Goal: Transaction & Acquisition: Book appointment/travel/reservation

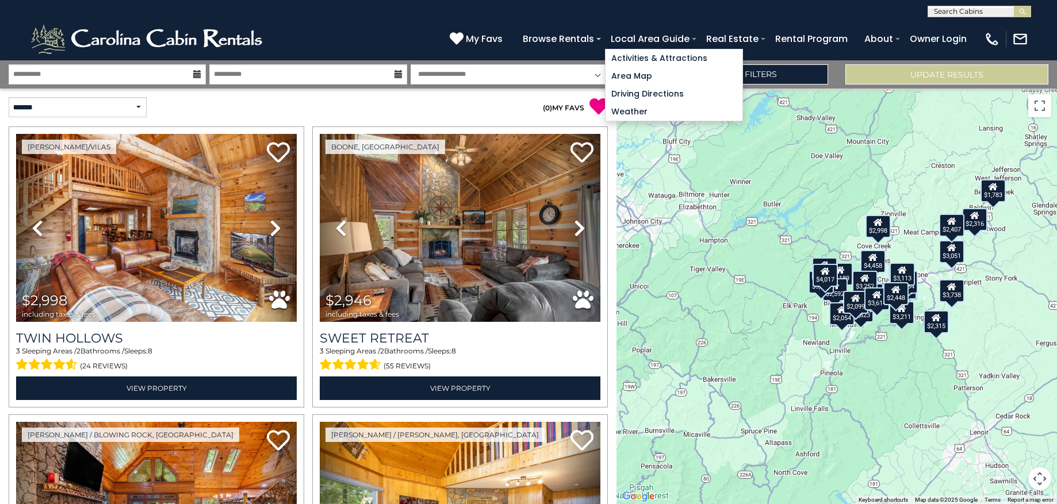
select select "*"
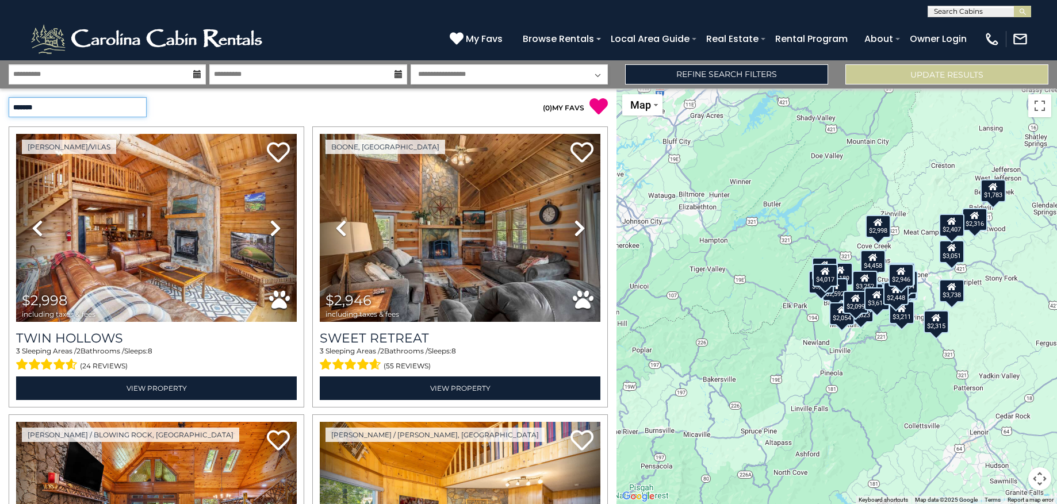
click at [93, 108] on select "**********" at bounding box center [78, 107] width 138 height 20
select select "*********"
click at [9, 97] on select "**********" at bounding box center [78, 107] width 138 height 20
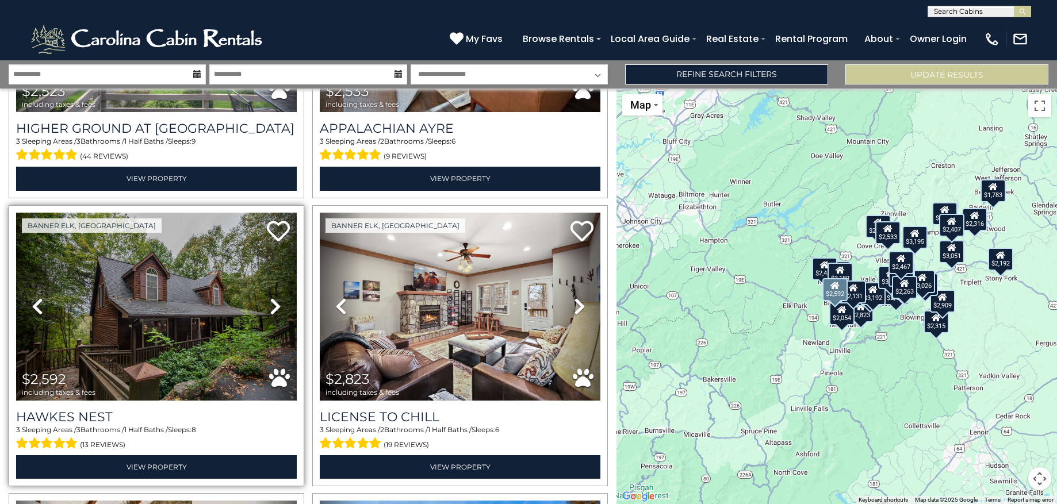
scroll to position [2531, 0]
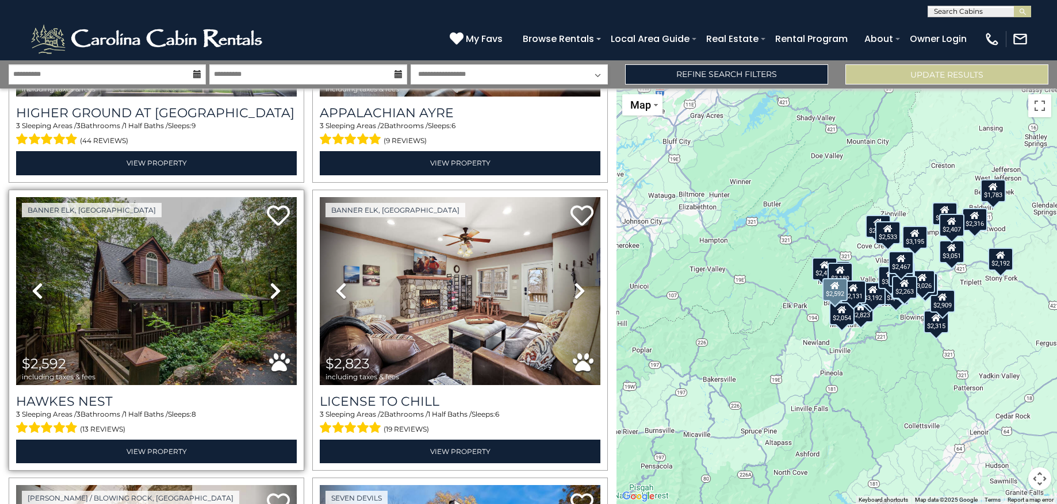
click at [272, 282] on icon at bounding box center [275, 291] width 11 height 18
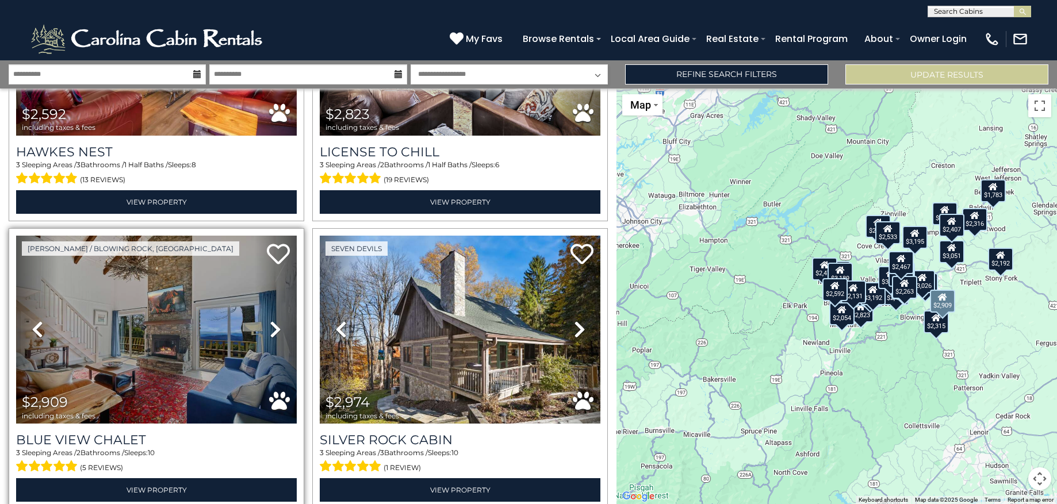
scroll to position [2838, 0]
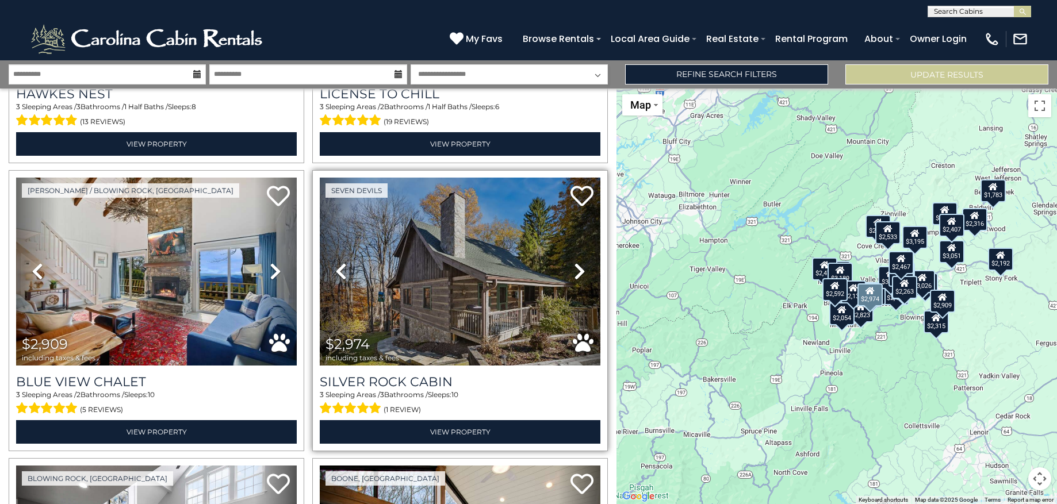
click at [574, 262] on icon at bounding box center [579, 271] width 11 height 18
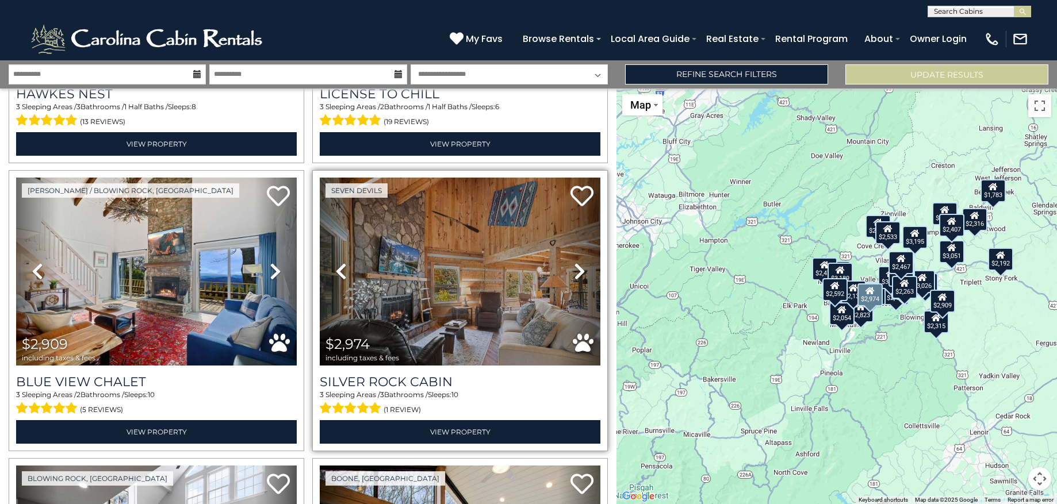
click at [574, 262] on icon at bounding box center [579, 271] width 11 height 18
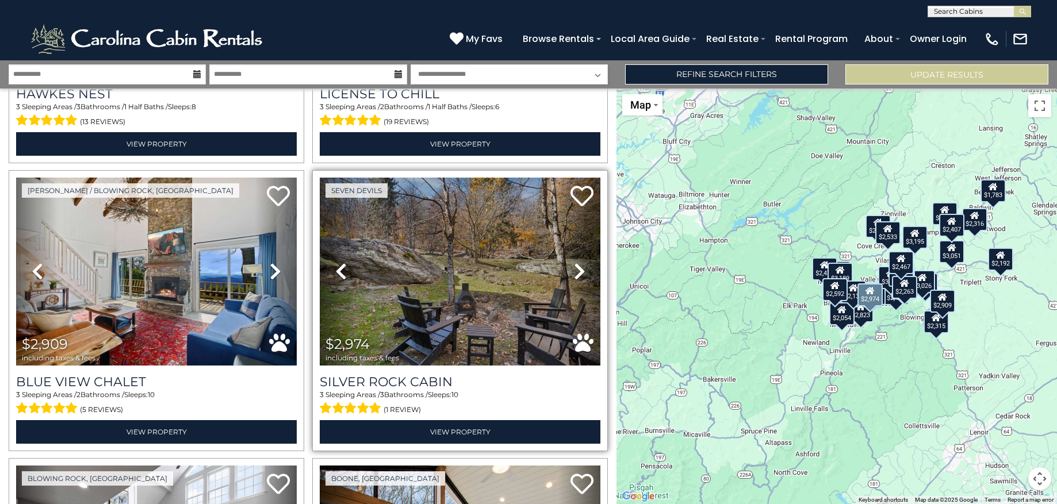
click at [574, 262] on icon at bounding box center [579, 271] width 11 height 18
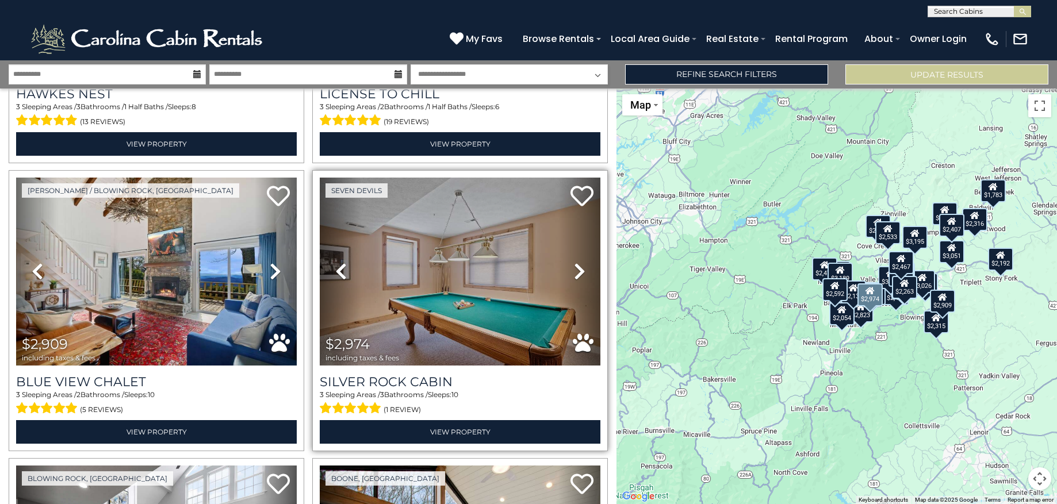
click at [574, 262] on icon at bounding box center [579, 271] width 11 height 18
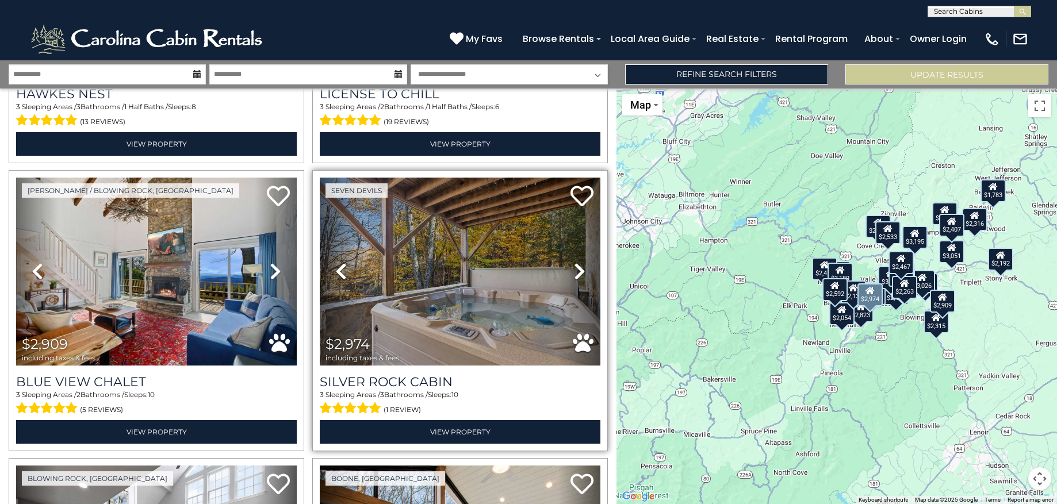
click at [574, 262] on icon at bounding box center [579, 271] width 11 height 18
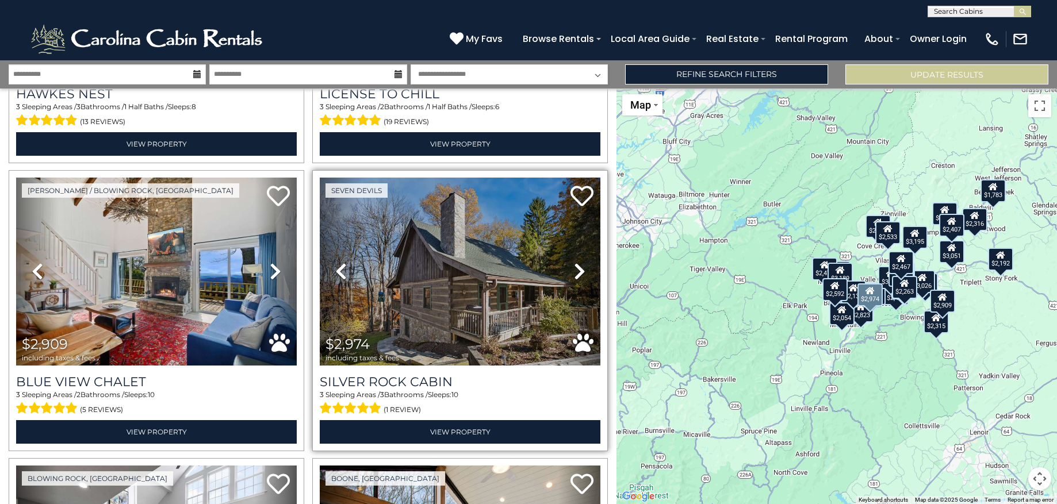
click at [574, 262] on icon at bounding box center [579, 271] width 11 height 18
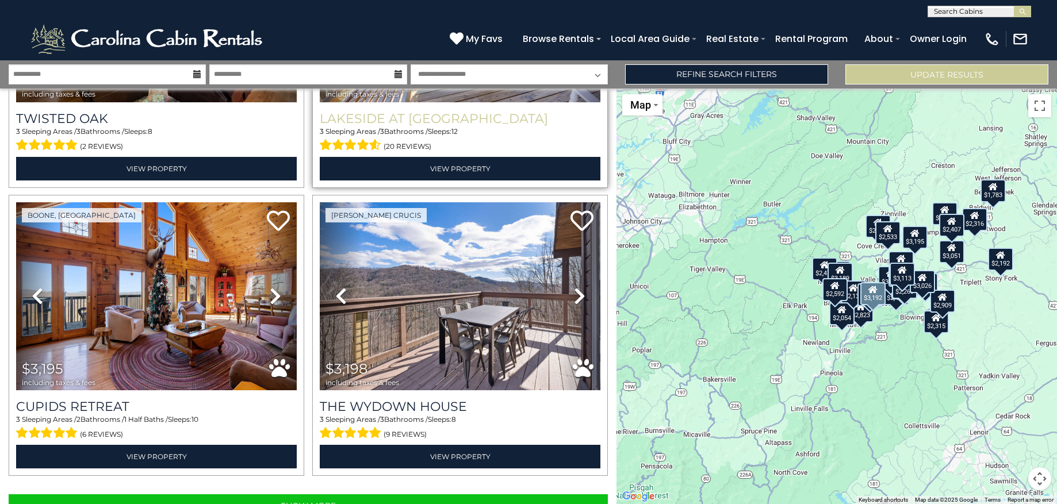
scroll to position [3976, 0]
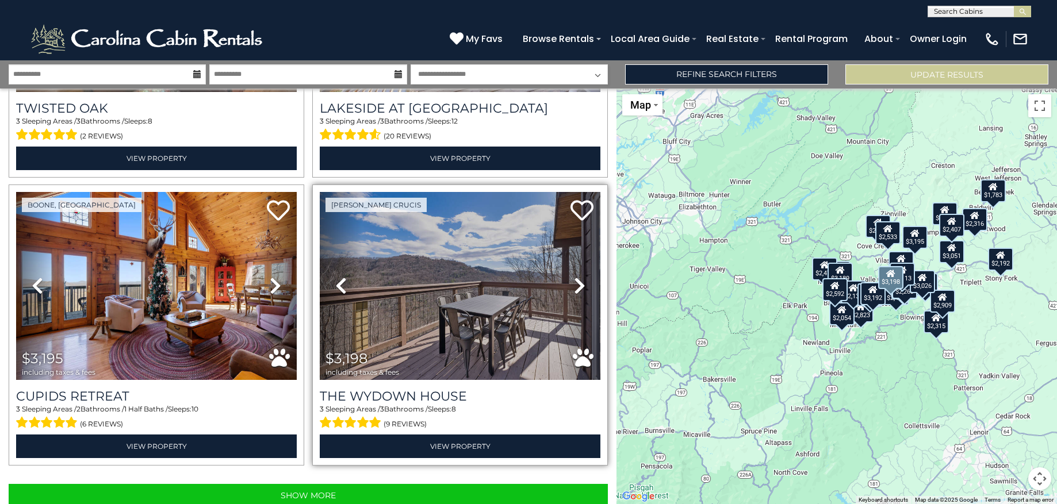
click at [574, 277] on icon at bounding box center [579, 286] width 11 height 18
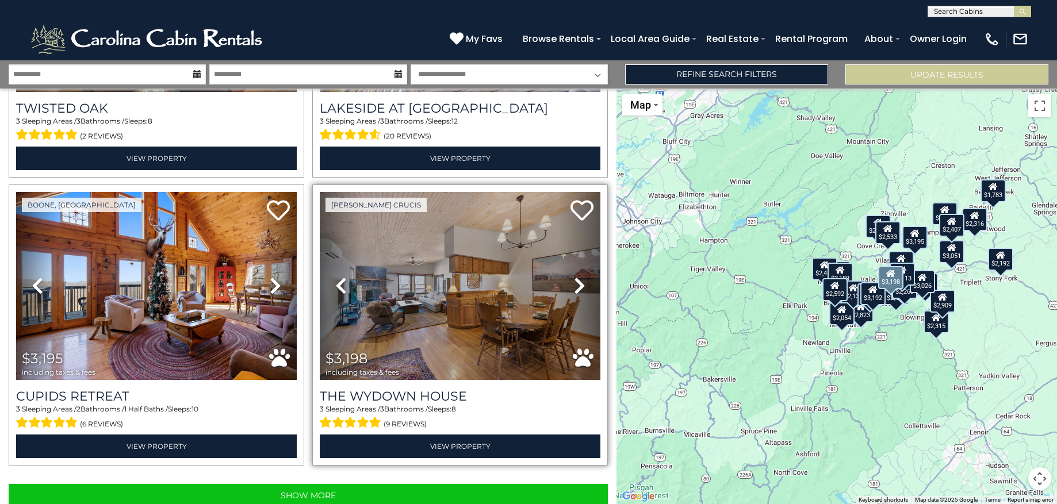
click at [574, 277] on icon at bounding box center [579, 286] width 11 height 18
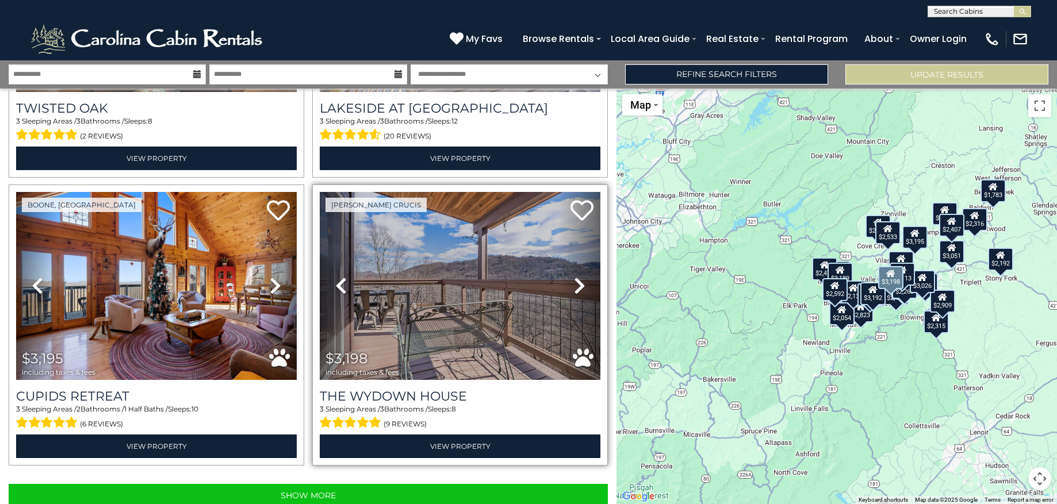
click at [574, 277] on icon at bounding box center [579, 286] width 11 height 18
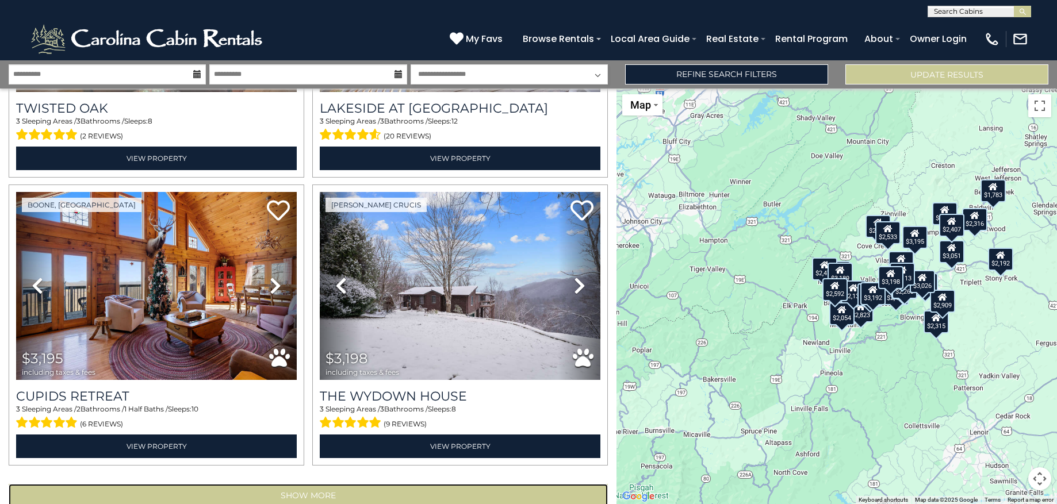
click at [448, 484] on button "Show More" at bounding box center [308, 495] width 599 height 23
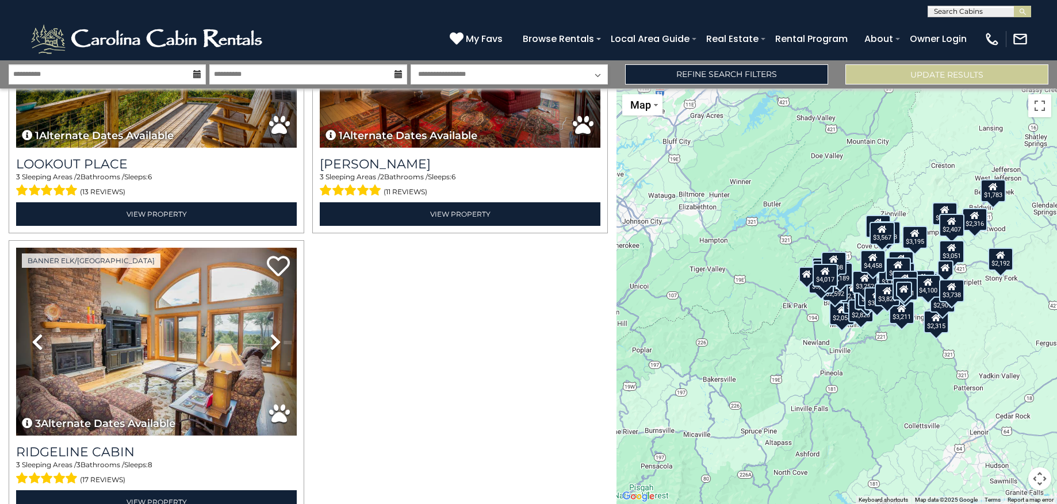
scroll to position [7100, 0]
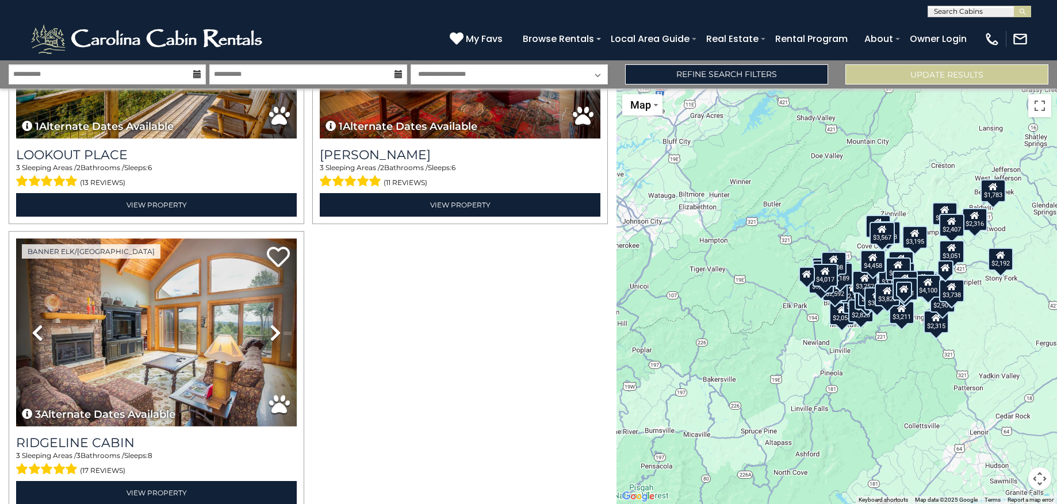
click at [197, 76] on icon at bounding box center [197, 74] width 8 height 8
click at [195, 76] on icon at bounding box center [197, 74] width 8 height 8
click at [26, 76] on input "**********" at bounding box center [107, 74] width 197 height 20
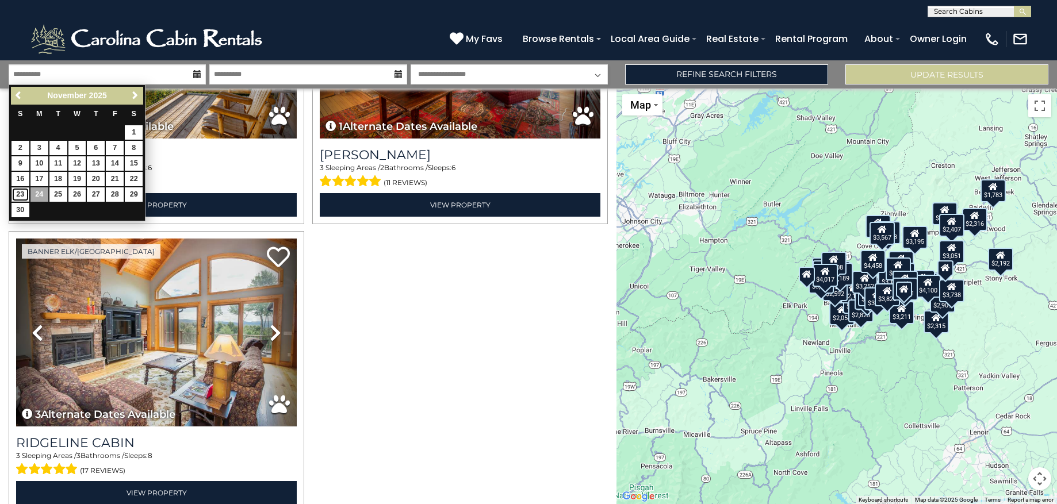
click at [19, 192] on link "23" at bounding box center [20, 194] width 18 height 14
type input "********"
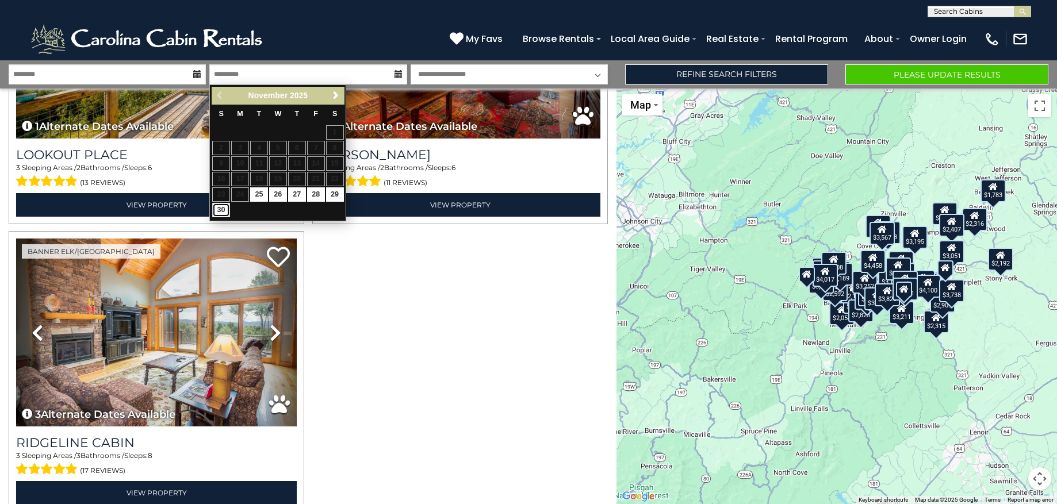
click at [220, 209] on link "30" at bounding box center [221, 210] width 18 height 14
type input "********"
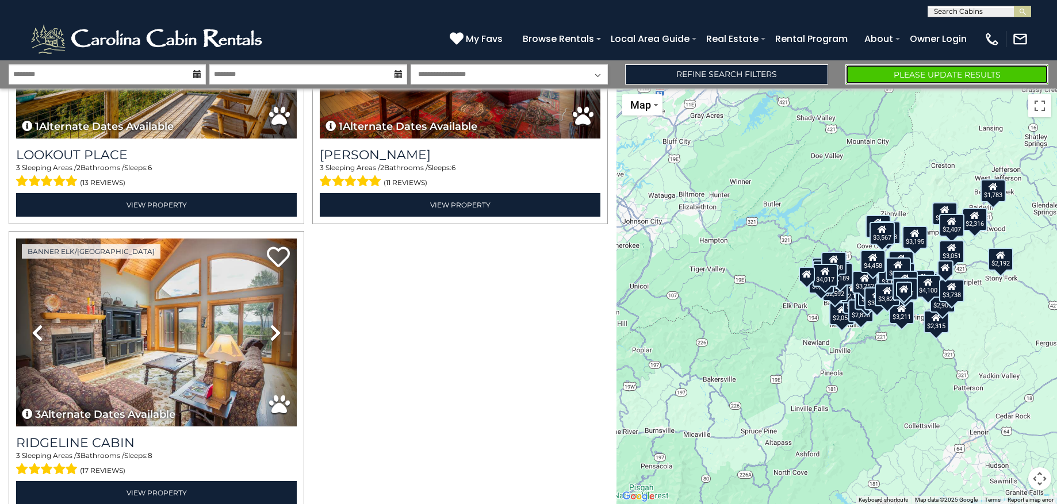
click at [867, 74] on button "Please Update Results" at bounding box center [946, 74] width 203 height 20
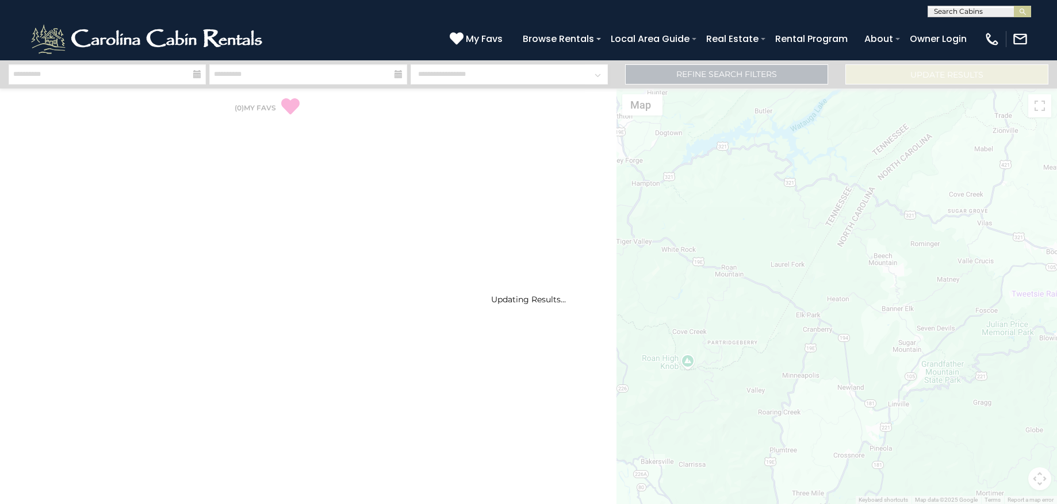
select select "*"
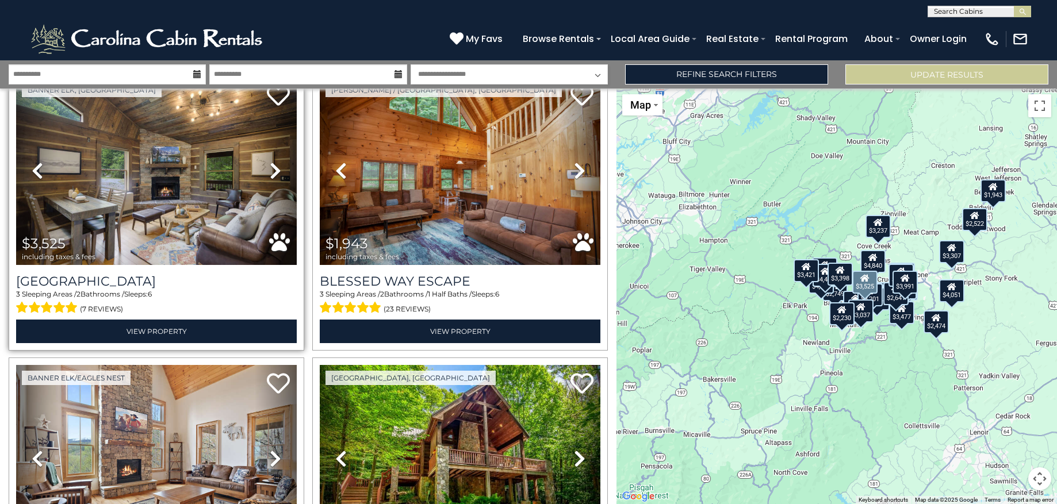
scroll to position [2795, 0]
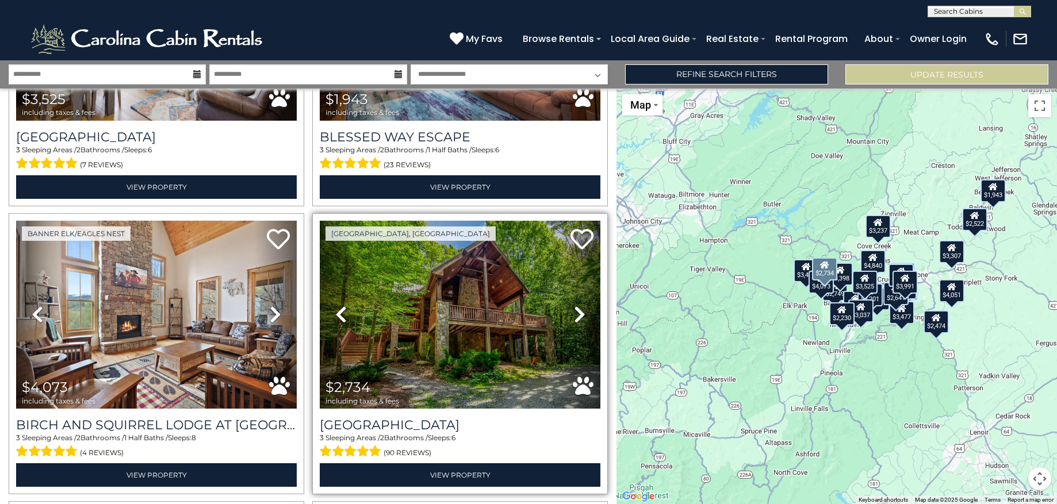
click at [574, 305] on icon at bounding box center [579, 314] width 11 height 18
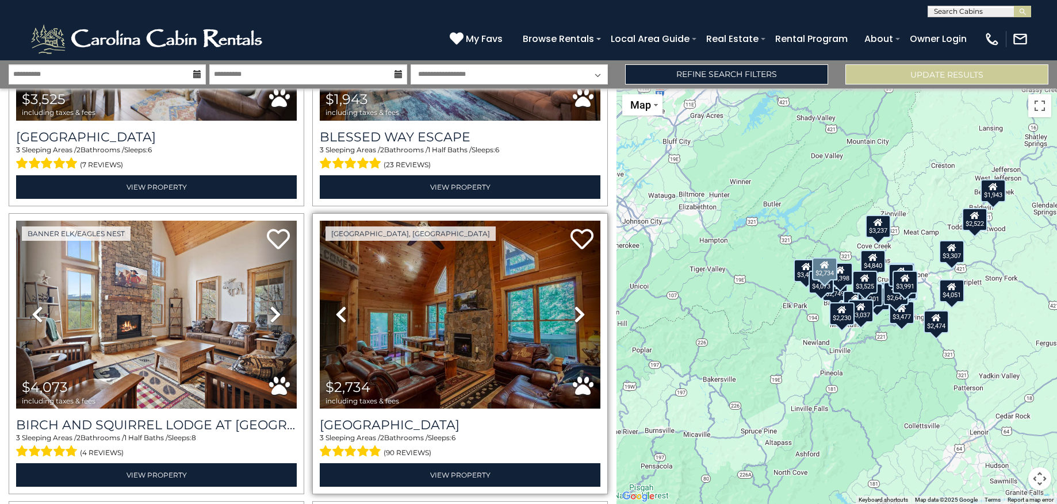
click at [574, 305] on icon at bounding box center [579, 314] width 11 height 18
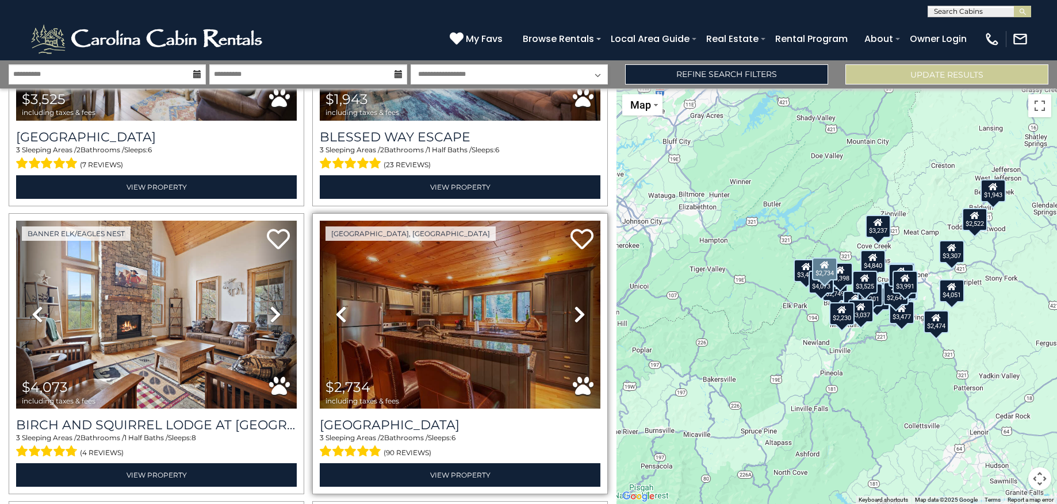
click at [574, 305] on icon at bounding box center [579, 314] width 11 height 18
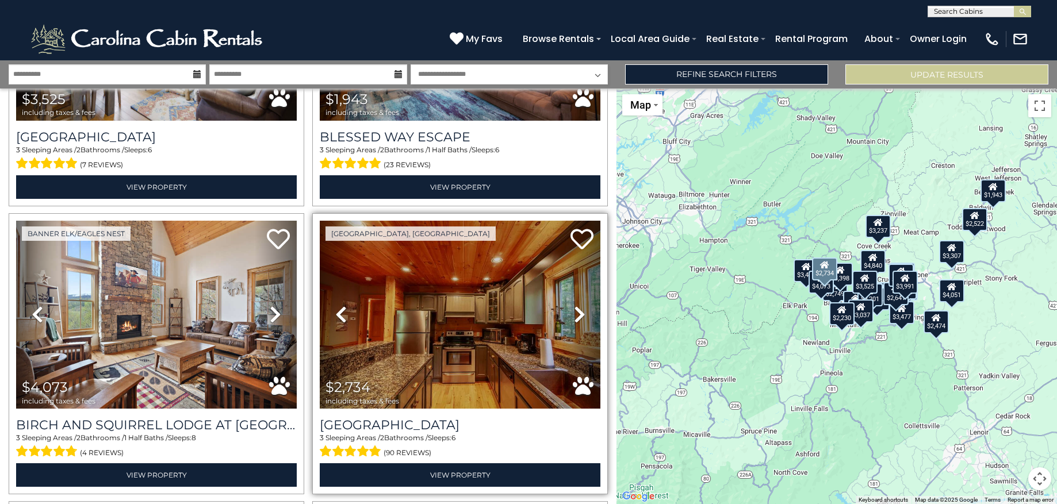
click at [574, 305] on icon at bounding box center [579, 314] width 11 height 18
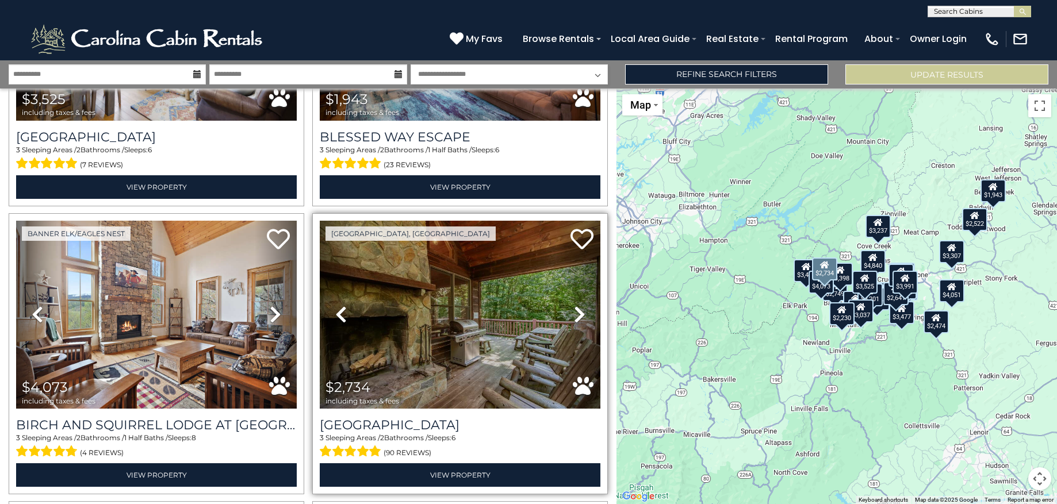
click at [574, 305] on icon at bounding box center [579, 314] width 11 height 18
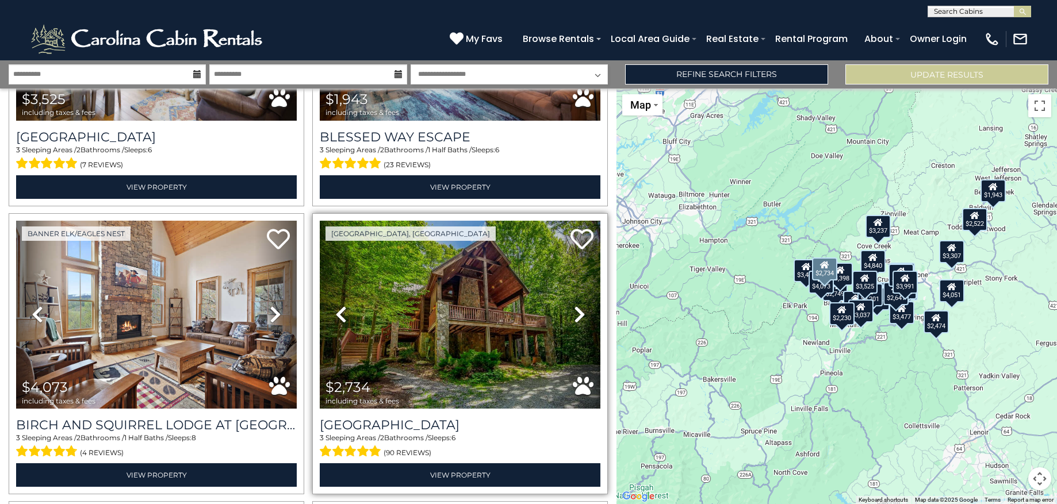
click at [574, 305] on icon at bounding box center [579, 314] width 11 height 18
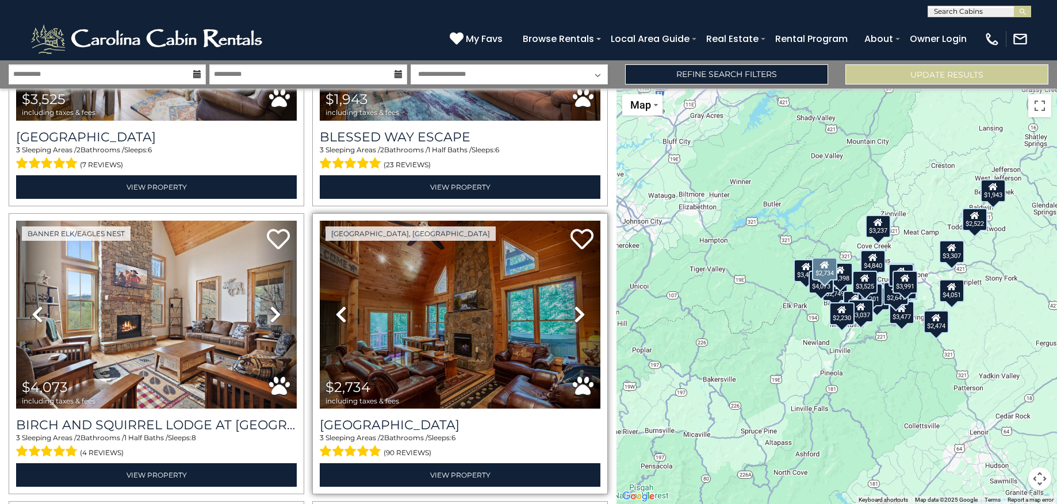
click at [574, 305] on icon at bounding box center [579, 314] width 11 height 18
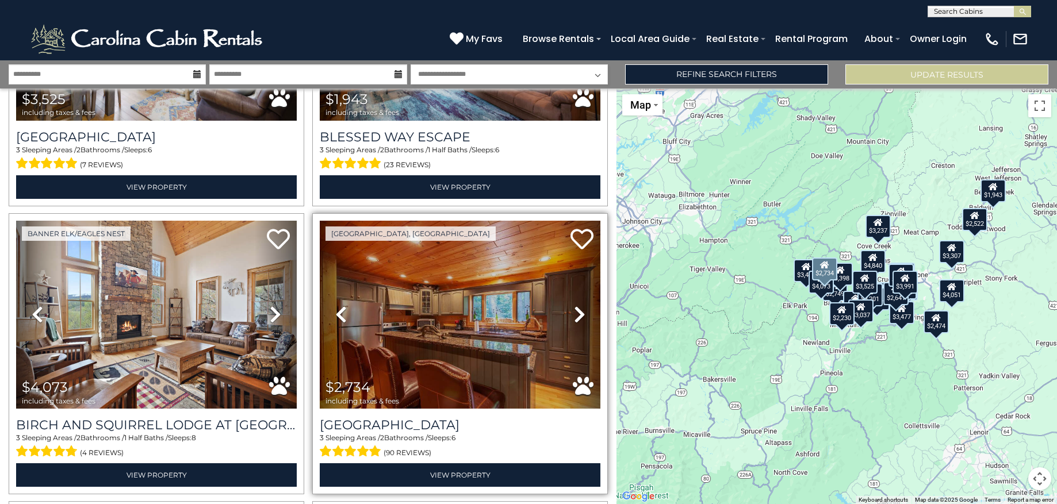
click at [574, 305] on icon at bounding box center [579, 314] width 11 height 18
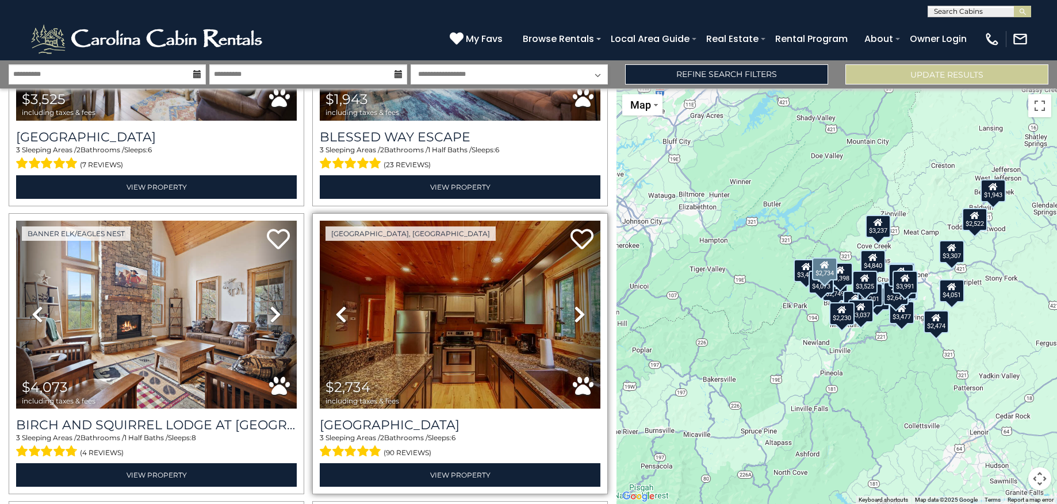
click at [574, 305] on icon at bounding box center [579, 314] width 11 height 18
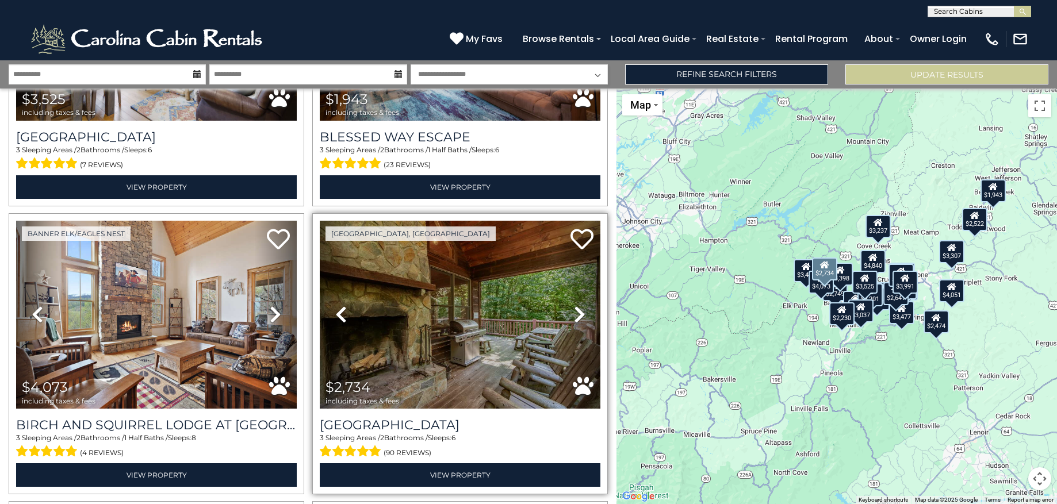
click at [574, 305] on icon at bounding box center [579, 314] width 11 height 18
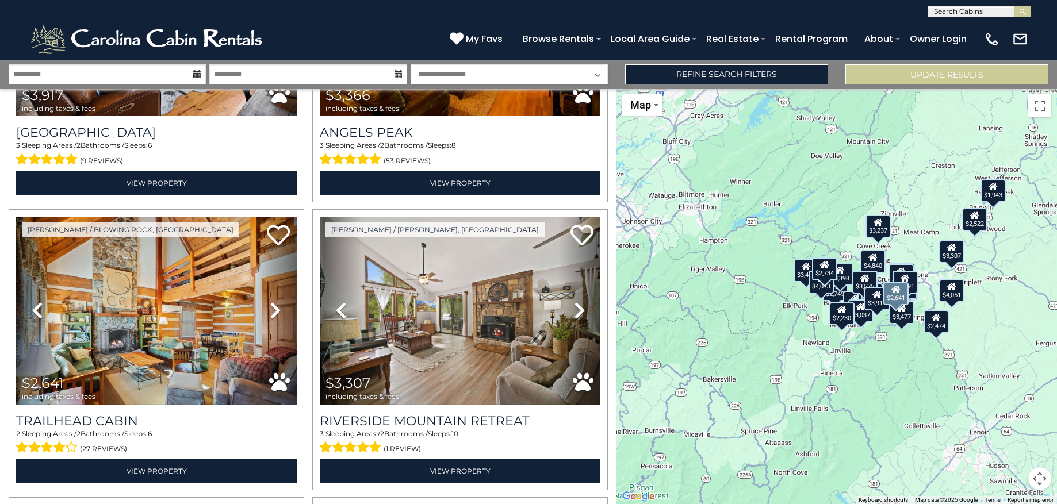
scroll to position [3722, 0]
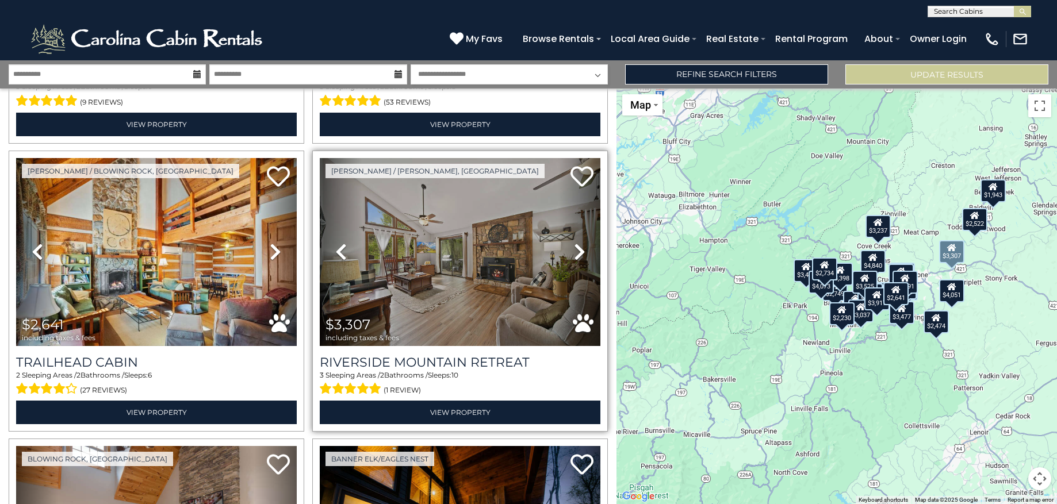
click at [577, 243] on icon at bounding box center [579, 252] width 11 height 18
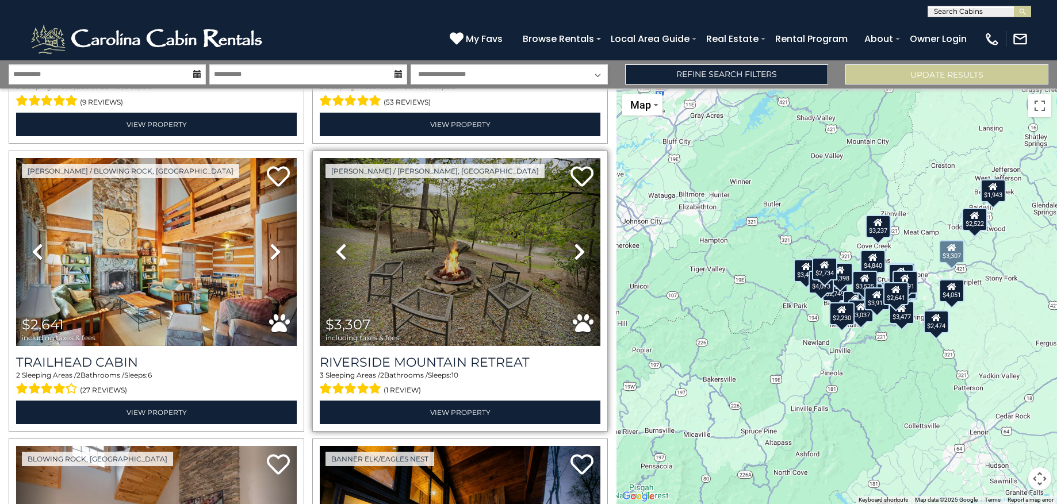
click at [577, 243] on icon at bounding box center [579, 252] width 11 height 18
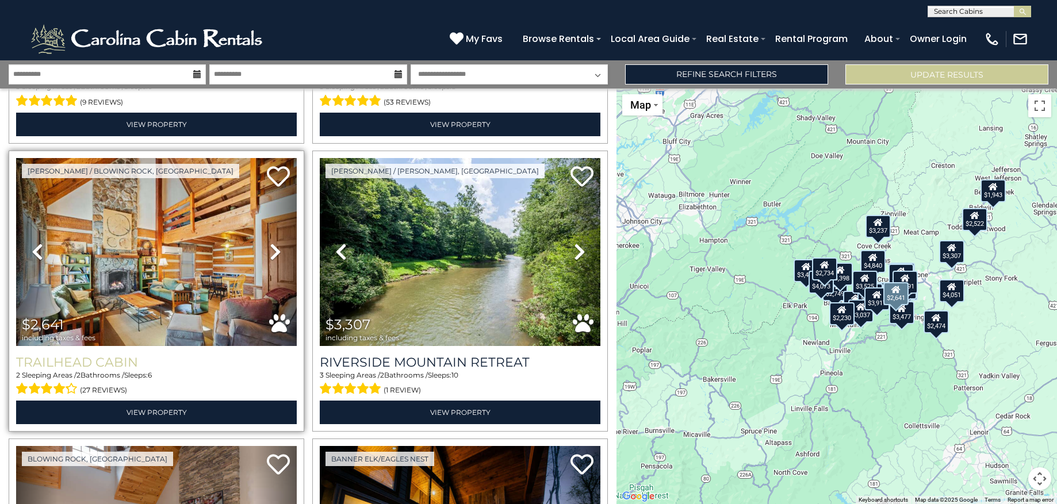
scroll to position [3976, 0]
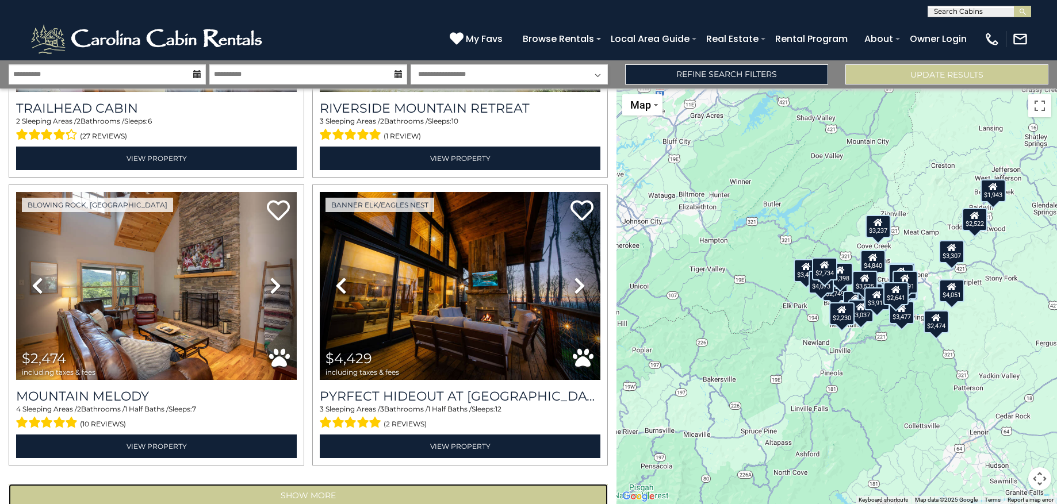
click at [270, 484] on button "Show More" at bounding box center [308, 495] width 599 height 23
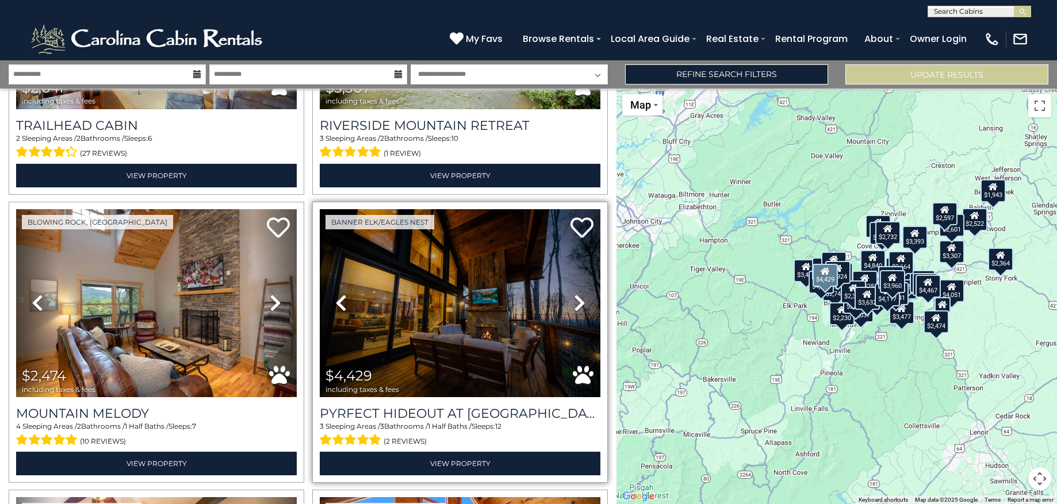
click at [576, 294] on icon at bounding box center [579, 303] width 11 height 18
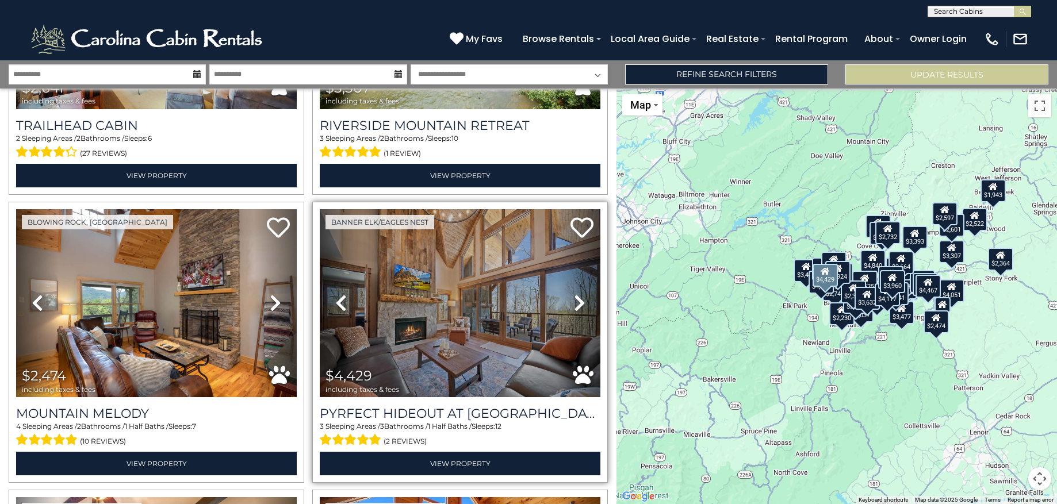
click at [574, 294] on icon at bounding box center [579, 303] width 11 height 18
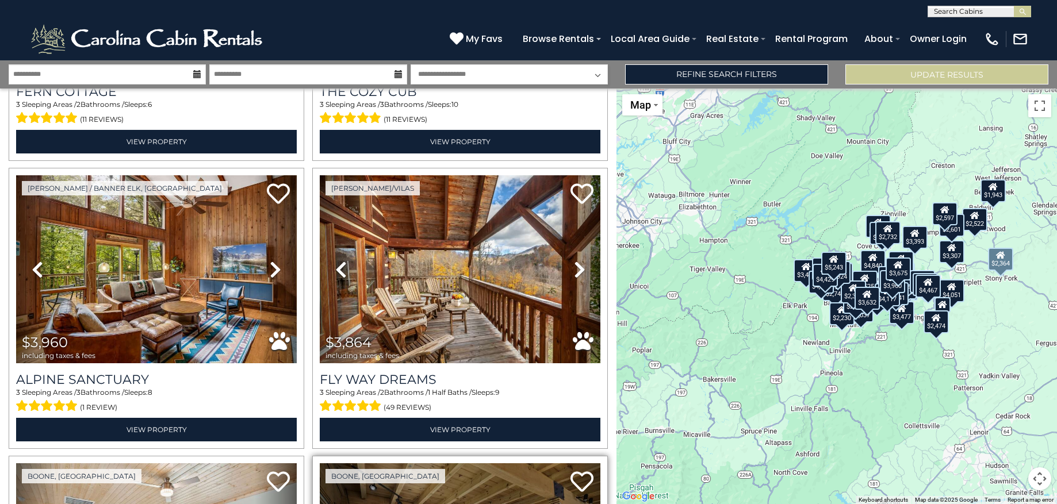
scroll to position [6298, 0]
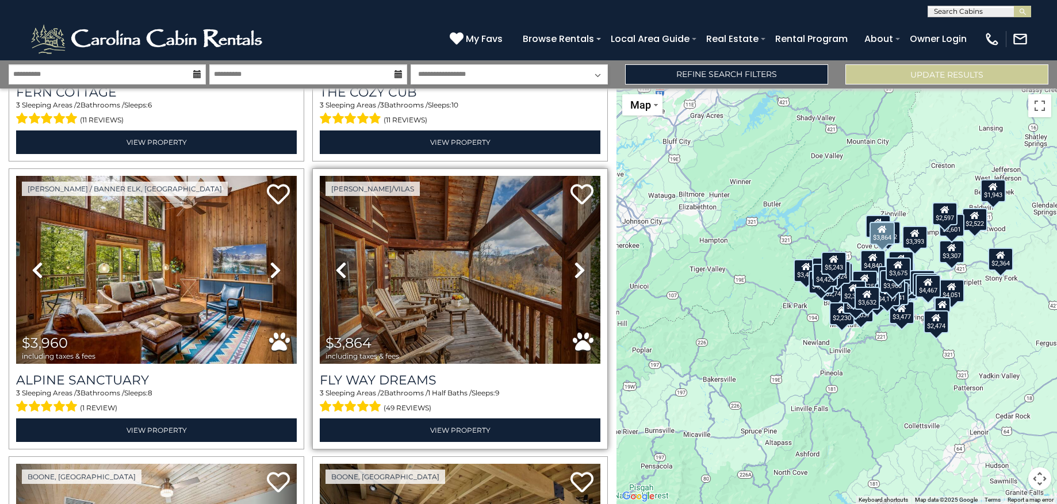
click at [574, 261] on icon at bounding box center [579, 270] width 11 height 18
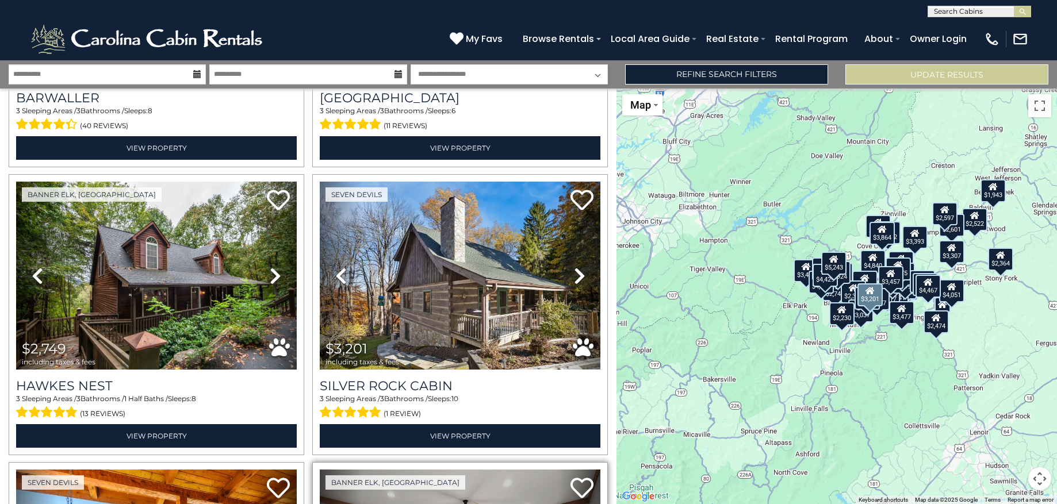
scroll to position [1119, 0]
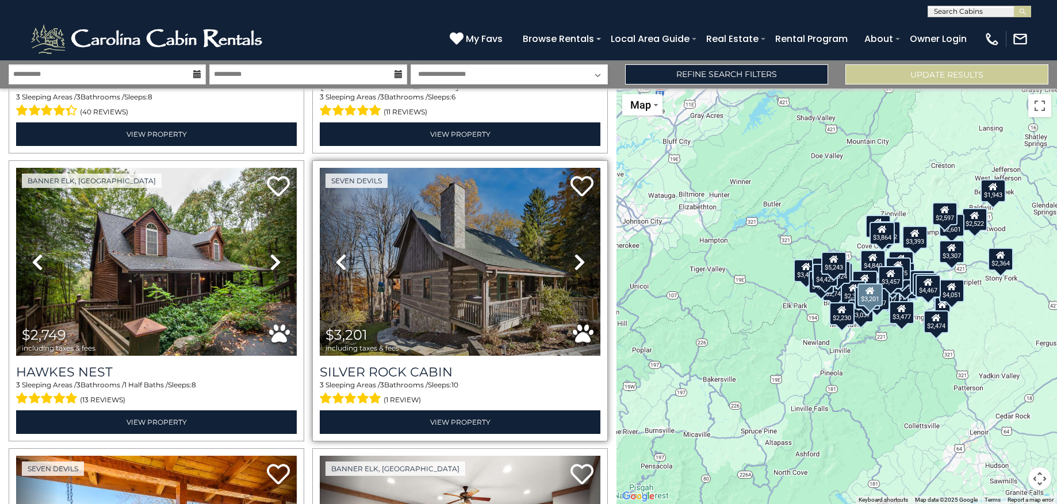
click at [574, 256] on icon at bounding box center [579, 262] width 11 height 18
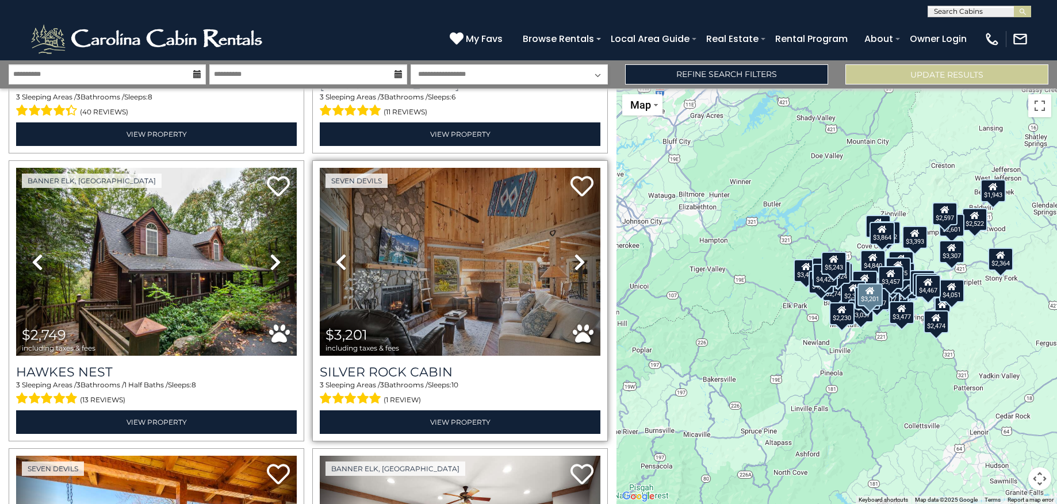
click at [574, 256] on icon at bounding box center [579, 262] width 11 height 18
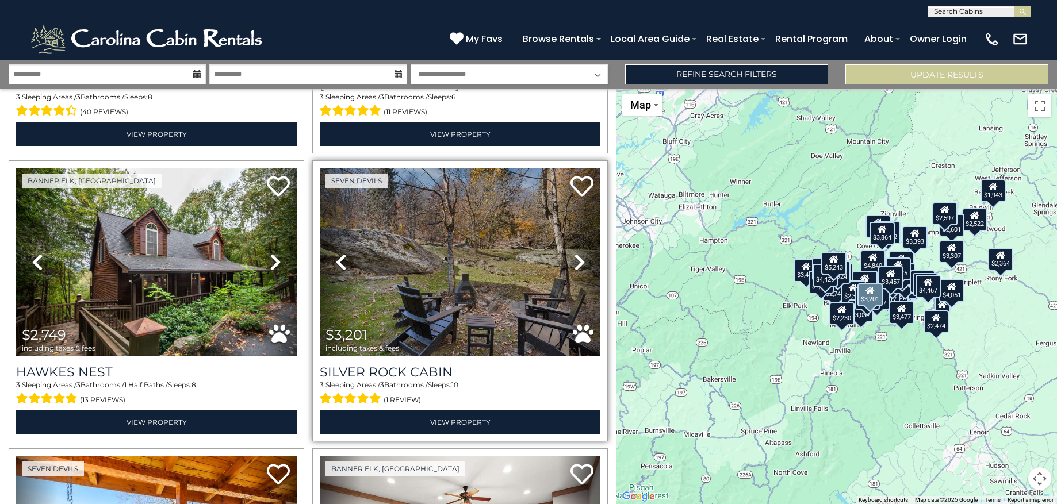
click at [574, 256] on icon at bounding box center [579, 262] width 11 height 18
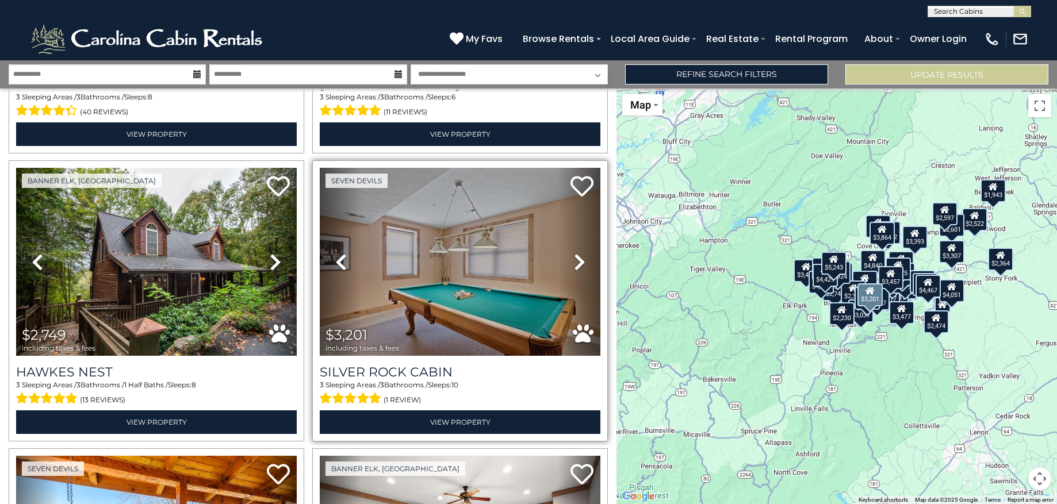
click at [574, 256] on icon at bounding box center [579, 262] width 11 height 18
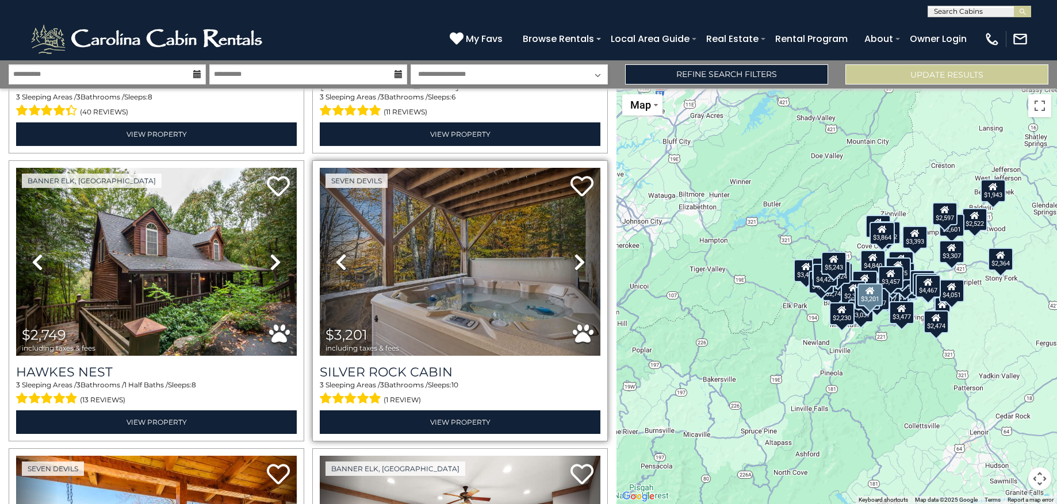
click at [574, 256] on icon at bounding box center [579, 262] width 11 height 18
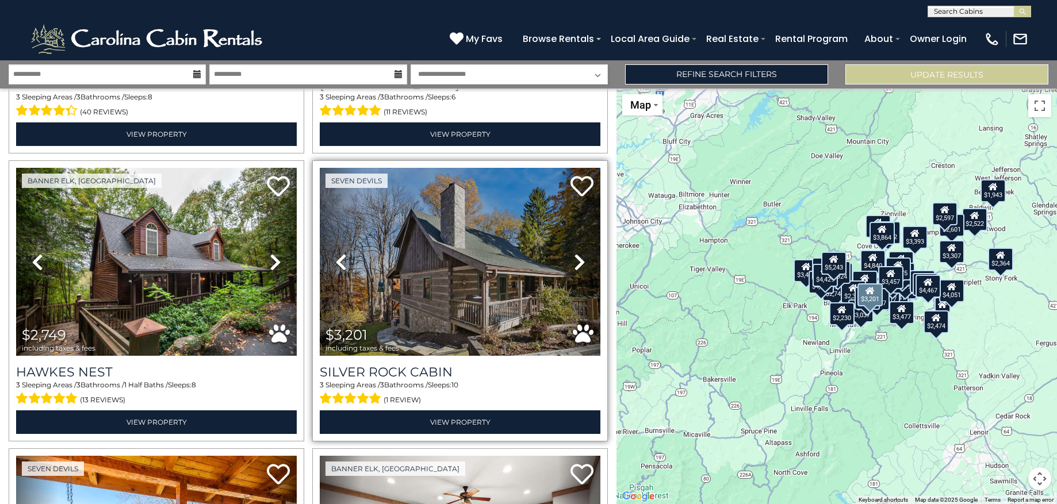
click at [574, 256] on icon at bounding box center [579, 262] width 11 height 18
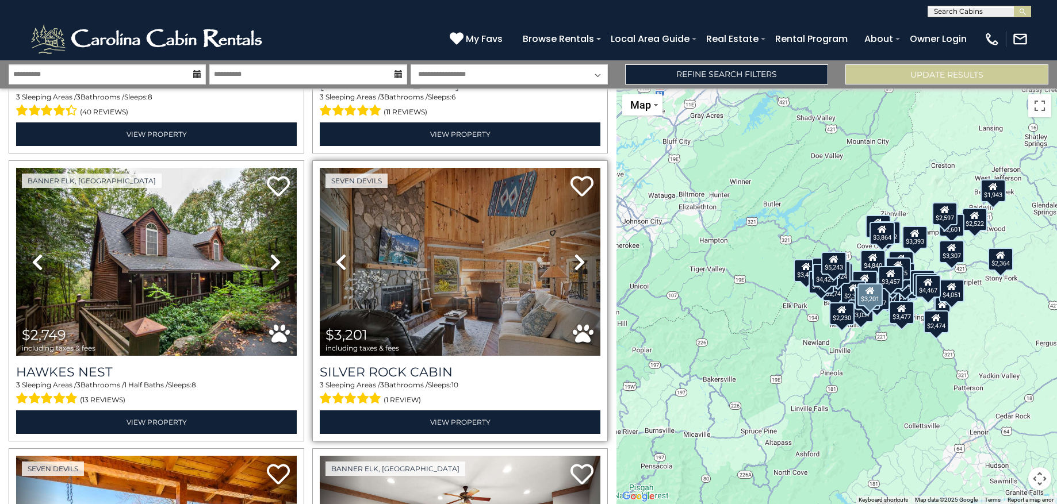
click at [574, 256] on icon at bounding box center [579, 262] width 11 height 18
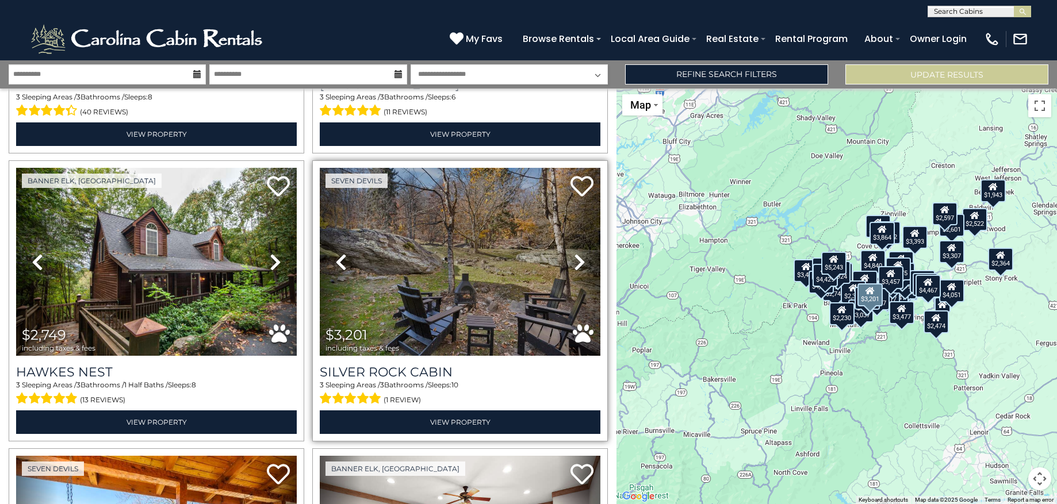
click at [574, 256] on icon at bounding box center [579, 262] width 11 height 18
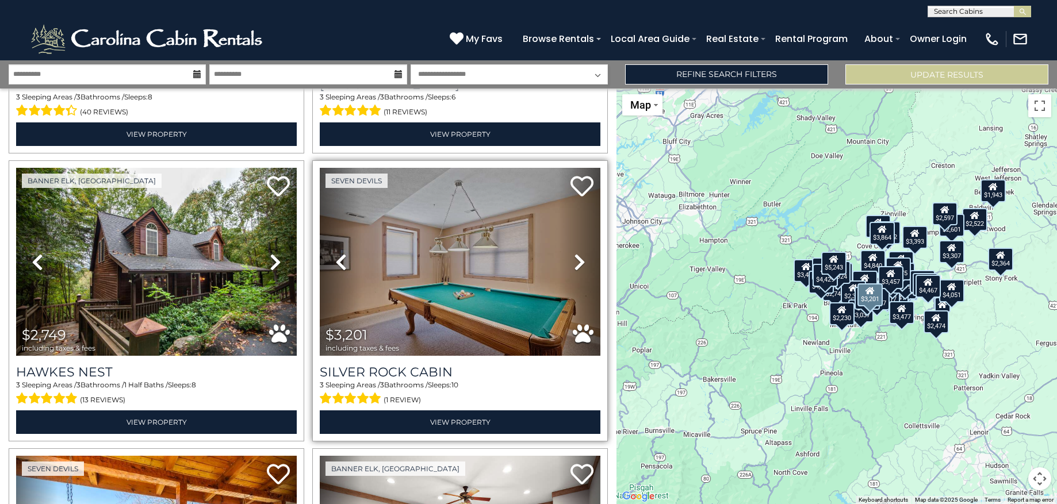
click at [574, 256] on icon at bounding box center [579, 262] width 11 height 18
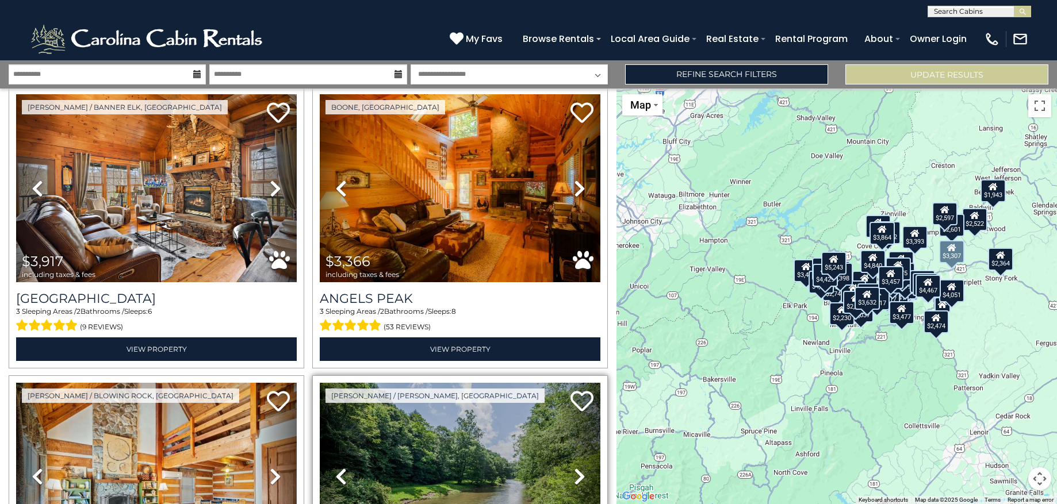
scroll to position [3891, 0]
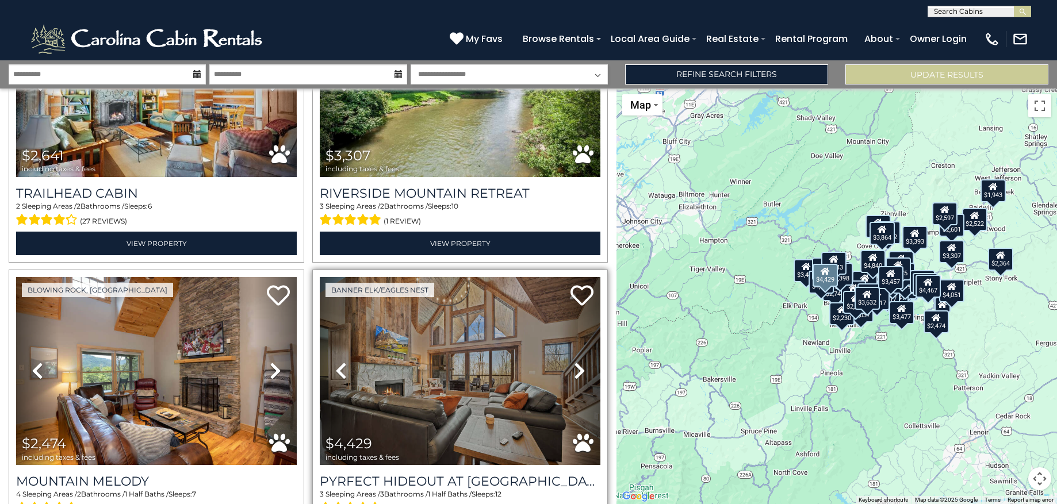
click at [574, 362] on icon at bounding box center [579, 371] width 11 height 18
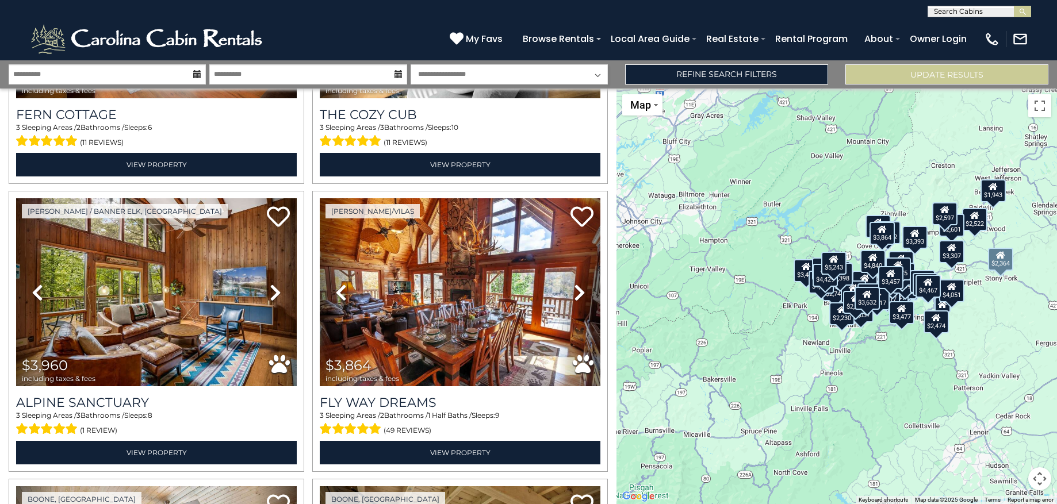
scroll to position [6261, 0]
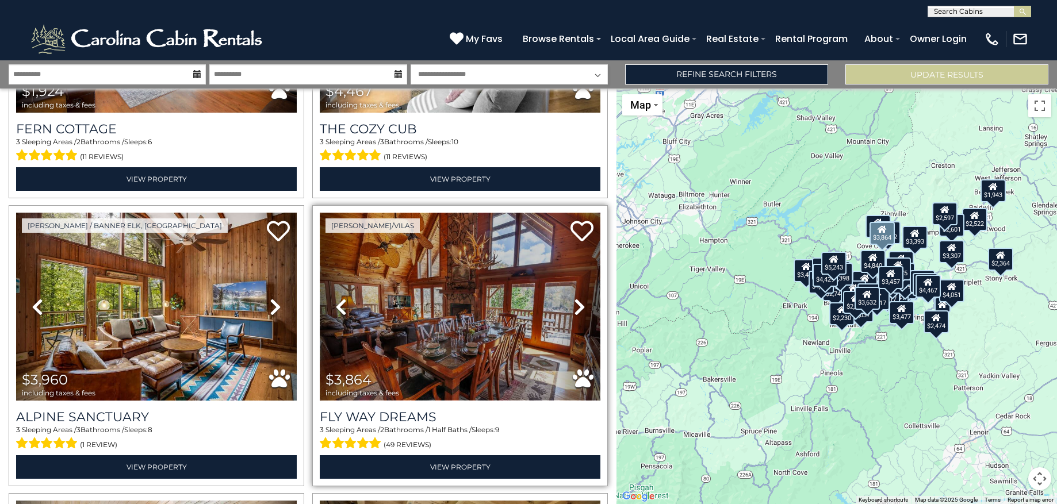
click at [482, 281] on img at bounding box center [460, 307] width 281 height 188
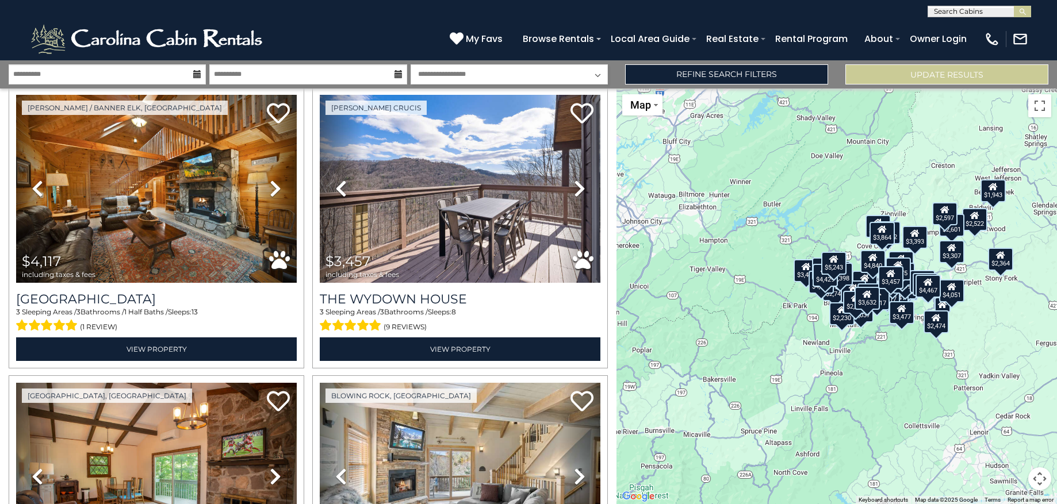
scroll to position [5779, 0]
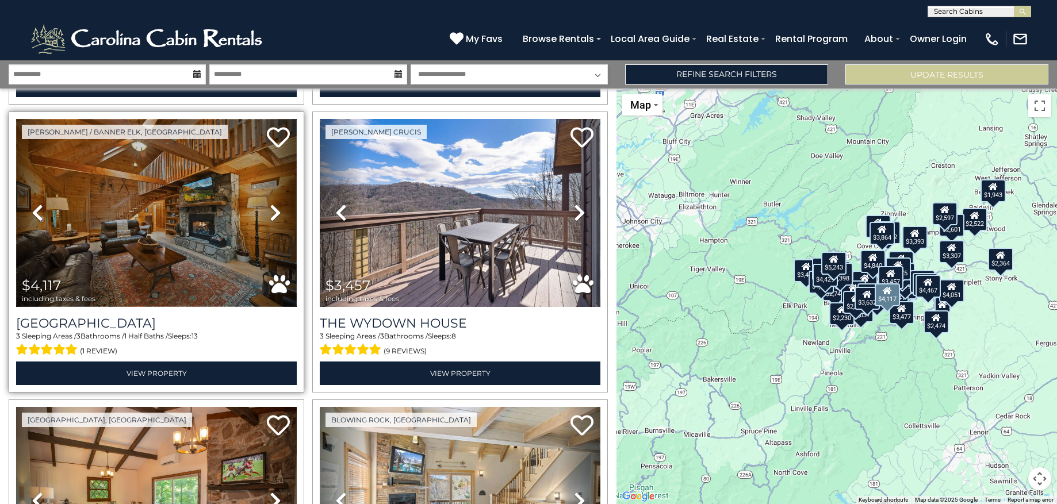
click at [231, 211] on img at bounding box center [156, 213] width 281 height 188
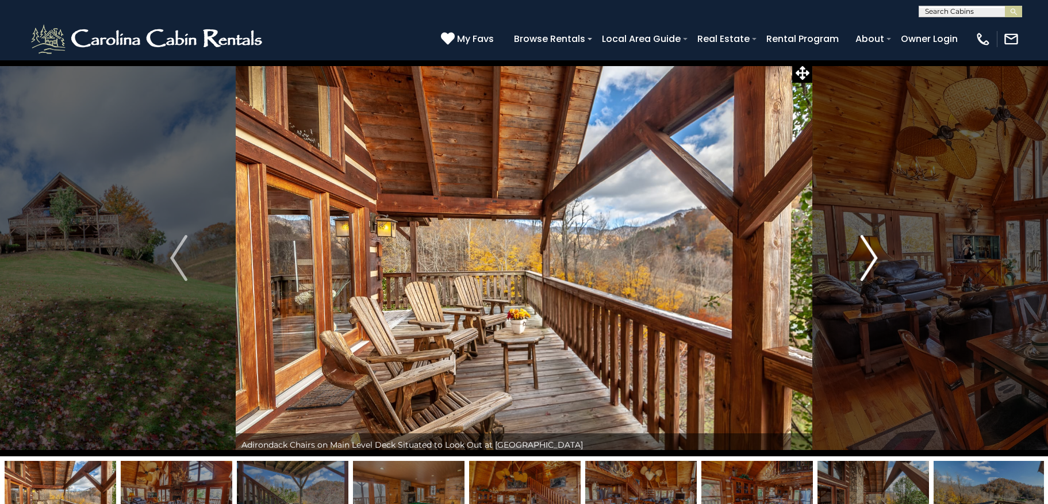
click at [869, 258] on img "Next" at bounding box center [869, 258] width 17 height 46
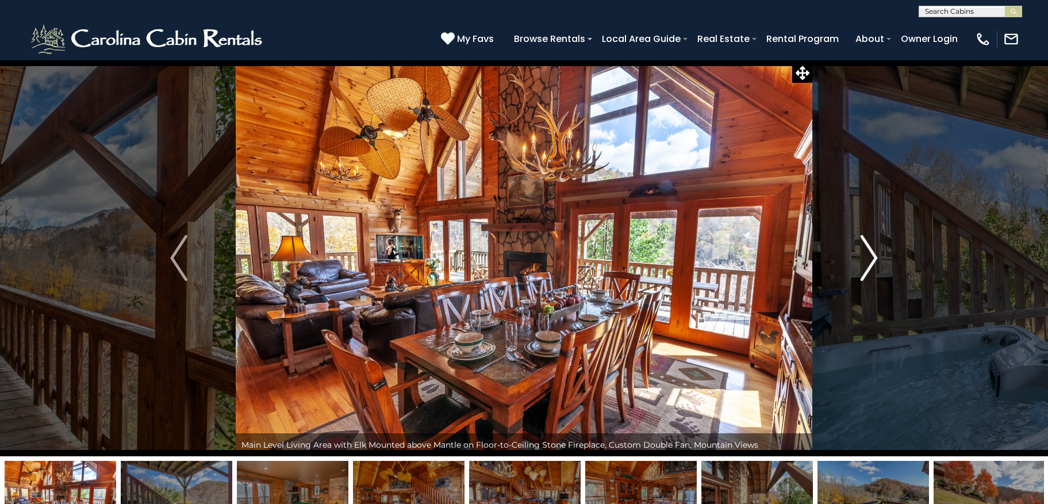
click at [869, 258] on img "Next" at bounding box center [869, 258] width 17 height 46
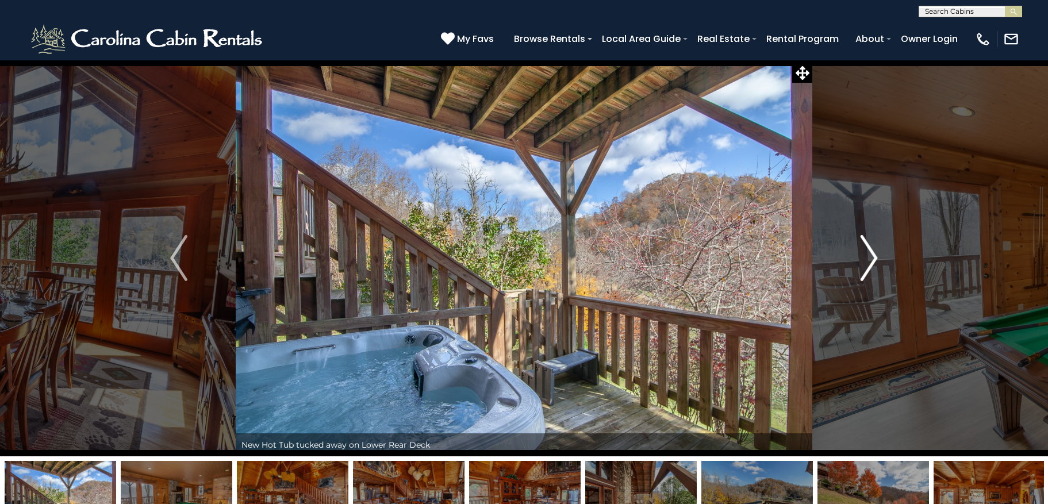
click at [869, 258] on img "Next" at bounding box center [869, 258] width 17 height 46
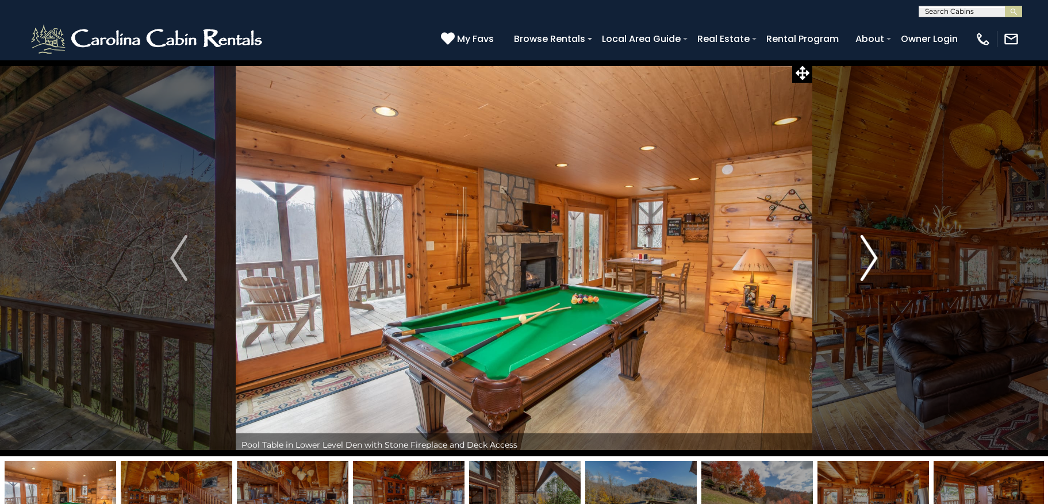
click at [869, 258] on img "Next" at bounding box center [869, 258] width 17 height 46
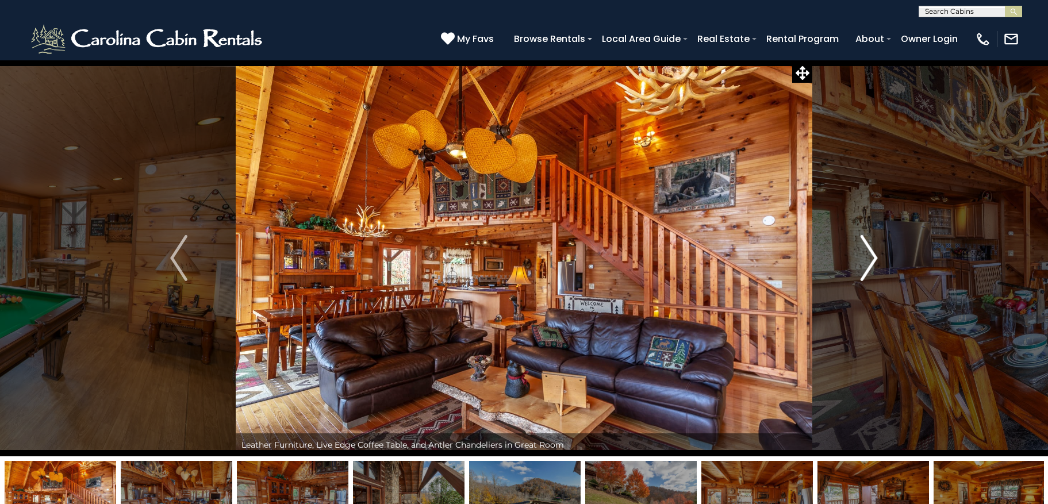
click at [869, 258] on img "Next" at bounding box center [869, 258] width 17 height 46
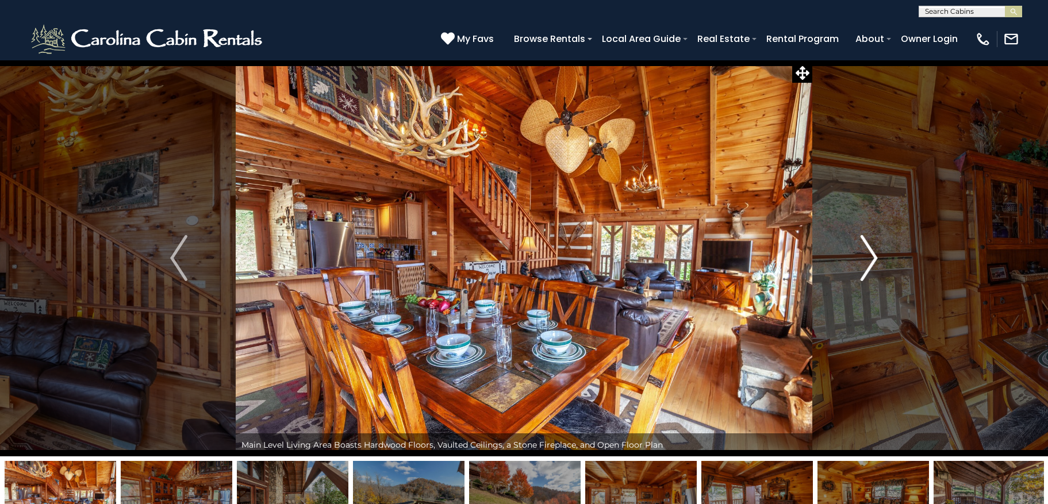
click at [869, 258] on img "Next" at bounding box center [869, 258] width 17 height 46
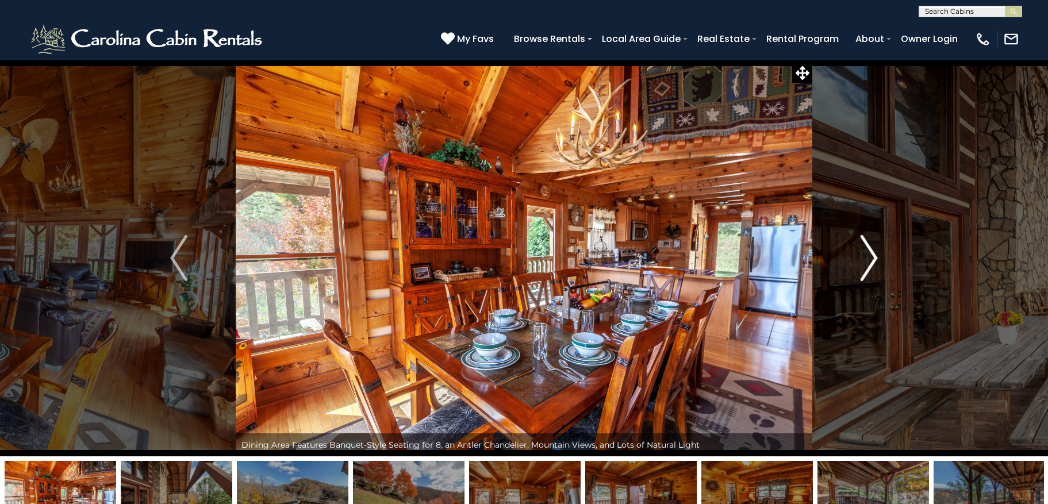
click at [869, 258] on img "Next" at bounding box center [869, 258] width 17 height 46
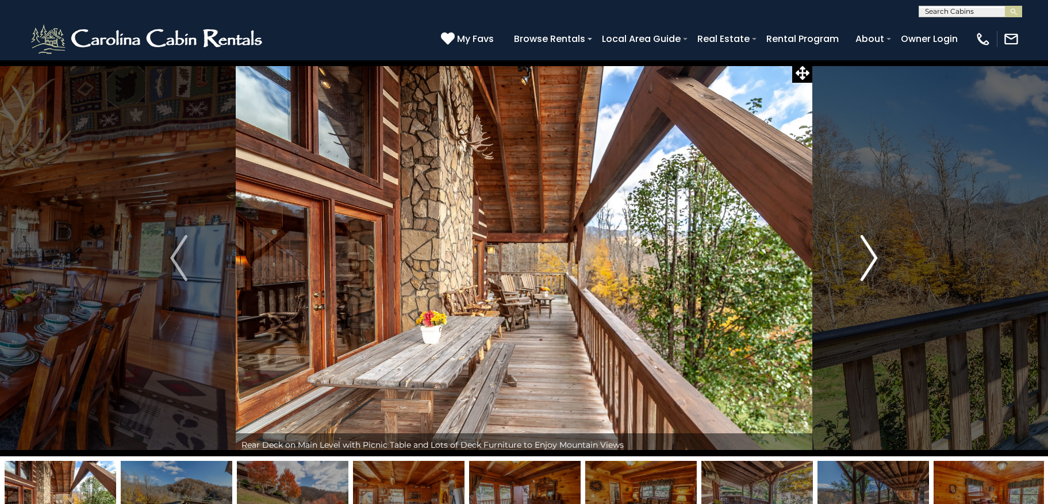
click at [869, 258] on img "Next" at bounding box center [869, 258] width 17 height 46
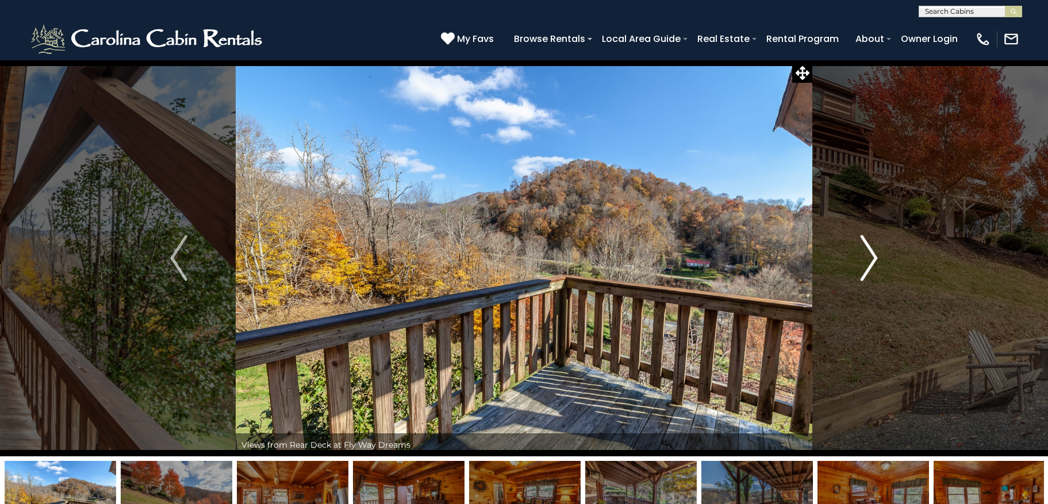
click at [869, 258] on img "Next" at bounding box center [869, 258] width 17 height 46
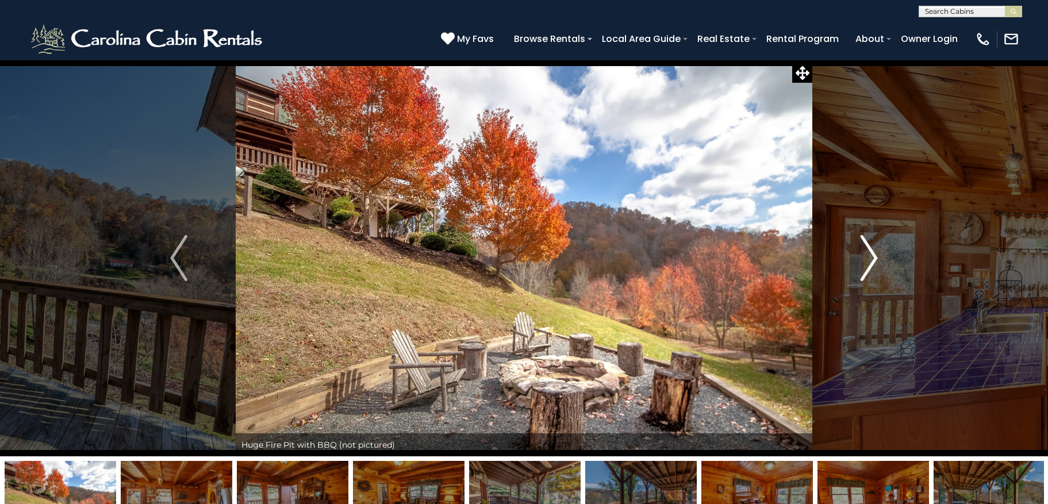
click at [869, 258] on img "Next" at bounding box center [869, 258] width 17 height 46
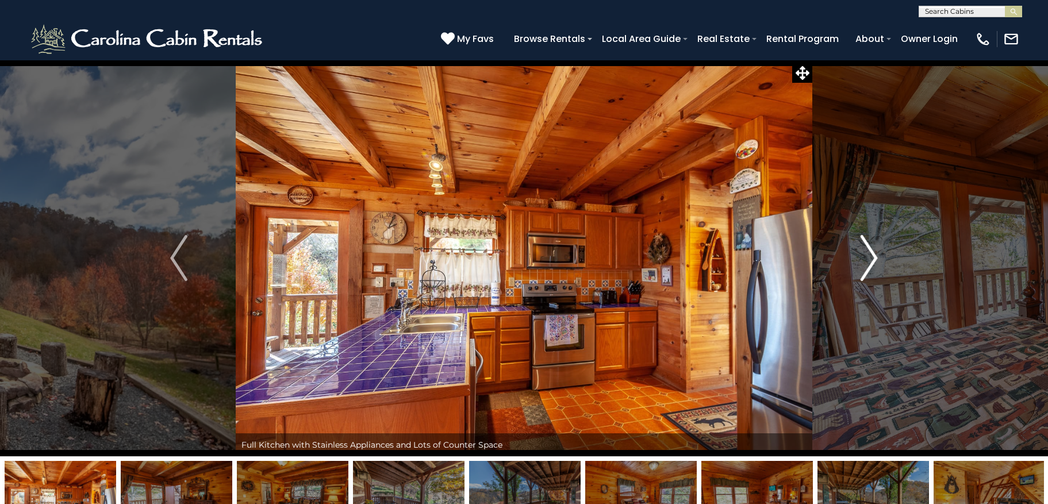
click at [869, 258] on img "Next" at bounding box center [869, 258] width 17 height 46
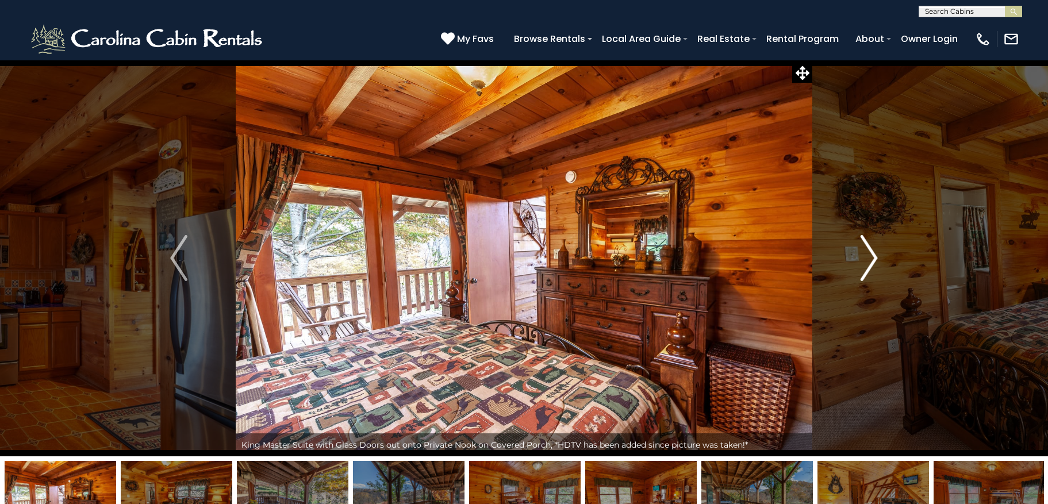
click at [869, 258] on img "Next" at bounding box center [869, 258] width 17 height 46
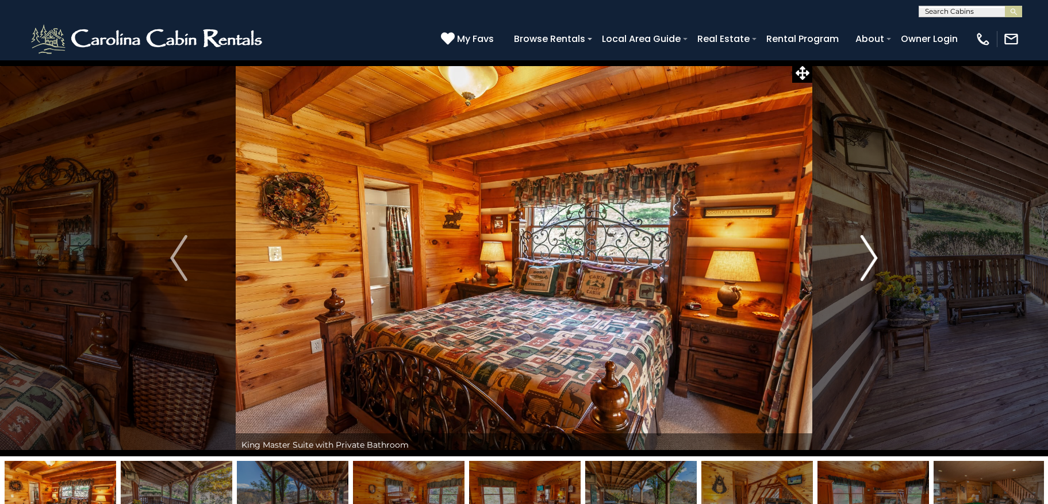
click at [869, 258] on img "Next" at bounding box center [869, 258] width 17 height 46
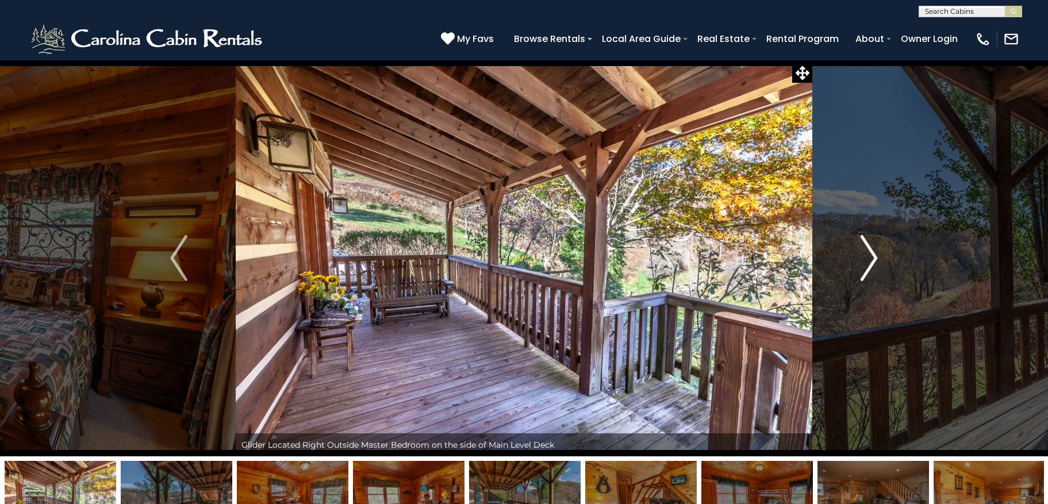
click at [869, 258] on img "Next" at bounding box center [869, 258] width 17 height 46
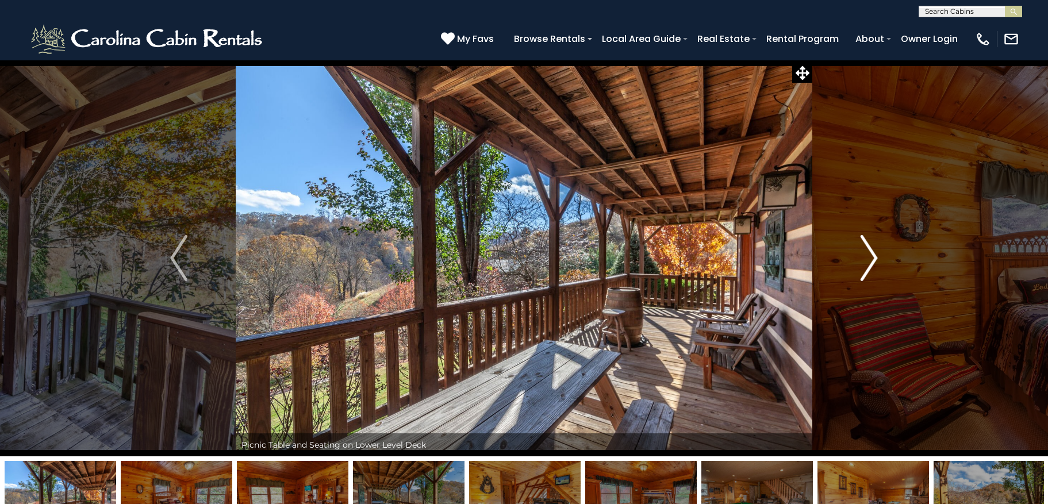
click at [869, 258] on img "Next" at bounding box center [869, 258] width 17 height 46
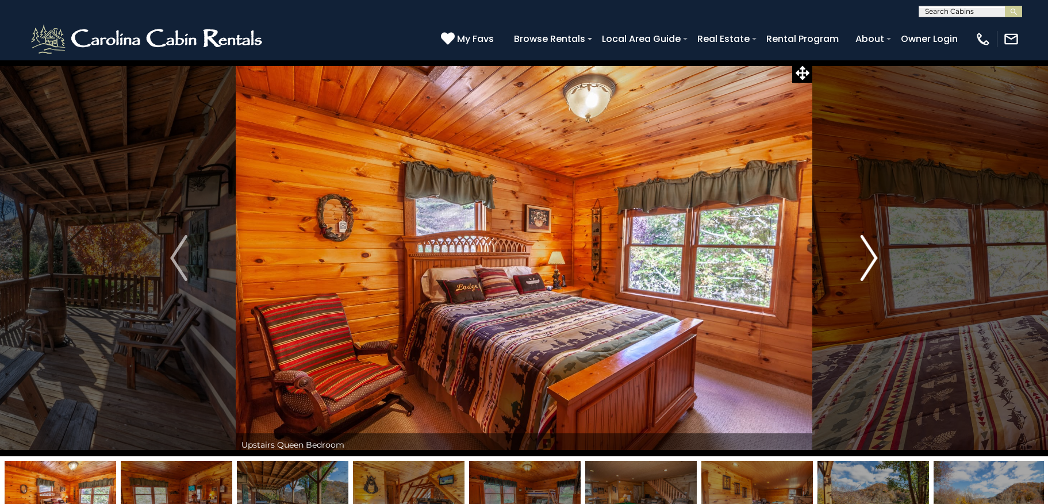
click at [869, 258] on img "Next" at bounding box center [869, 258] width 17 height 46
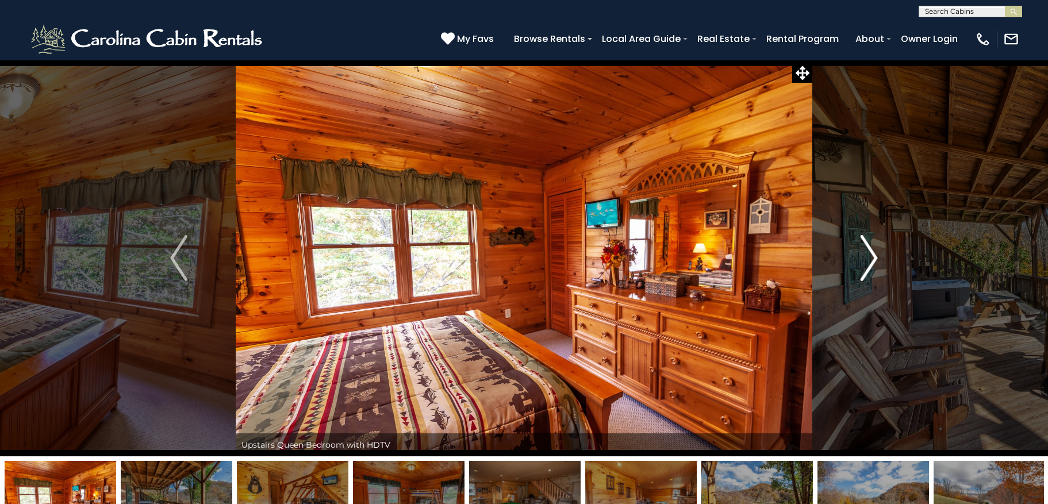
click at [869, 258] on img "Next" at bounding box center [869, 258] width 17 height 46
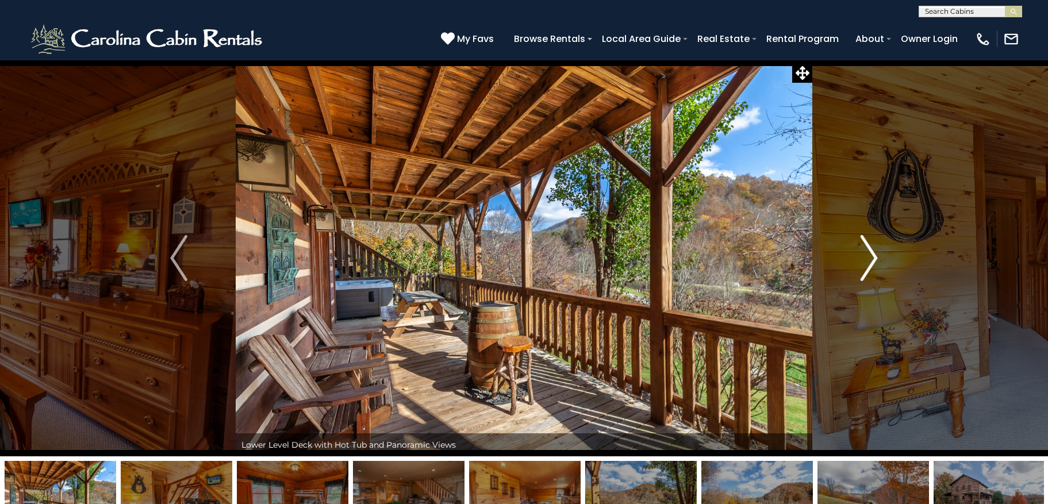
click at [869, 258] on img "Next" at bounding box center [869, 258] width 17 height 46
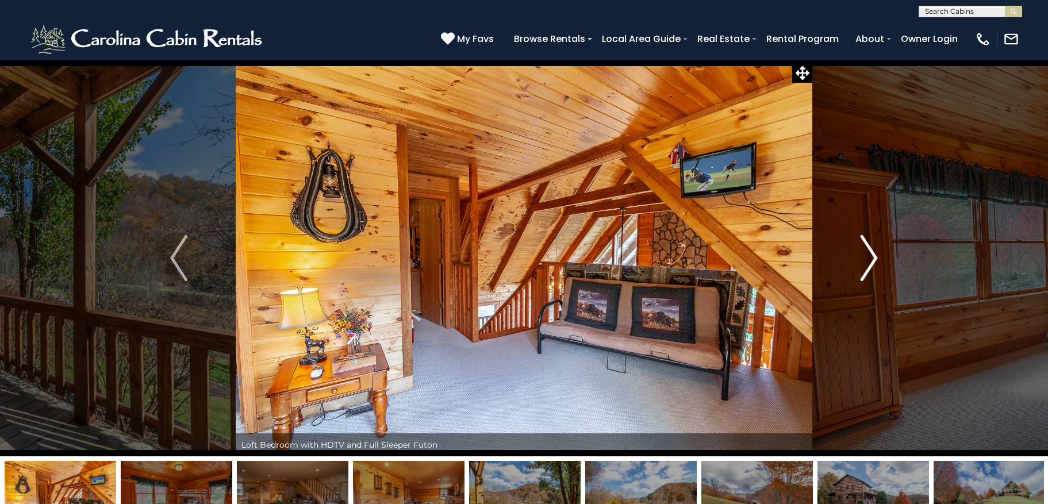
click at [869, 258] on img "Next" at bounding box center [869, 258] width 17 height 46
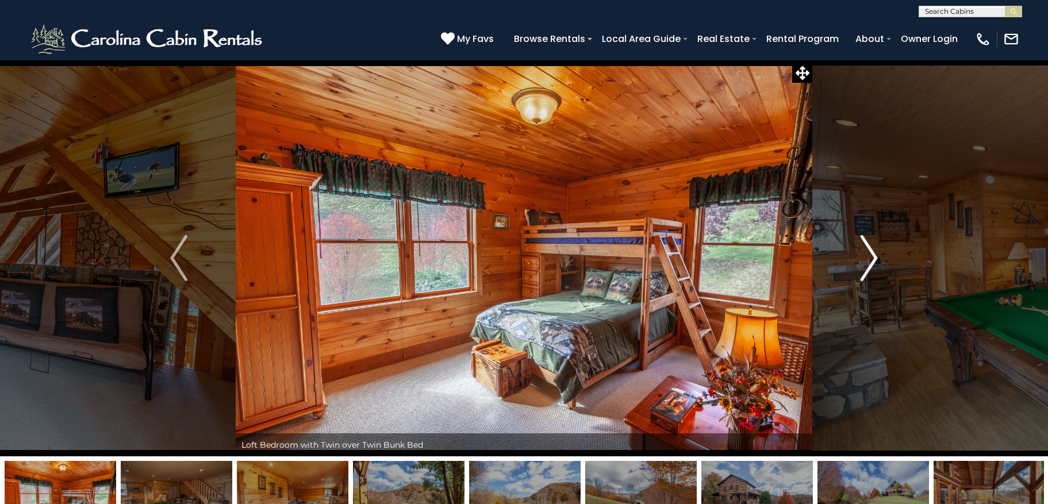
click at [869, 258] on img "Next" at bounding box center [869, 258] width 17 height 46
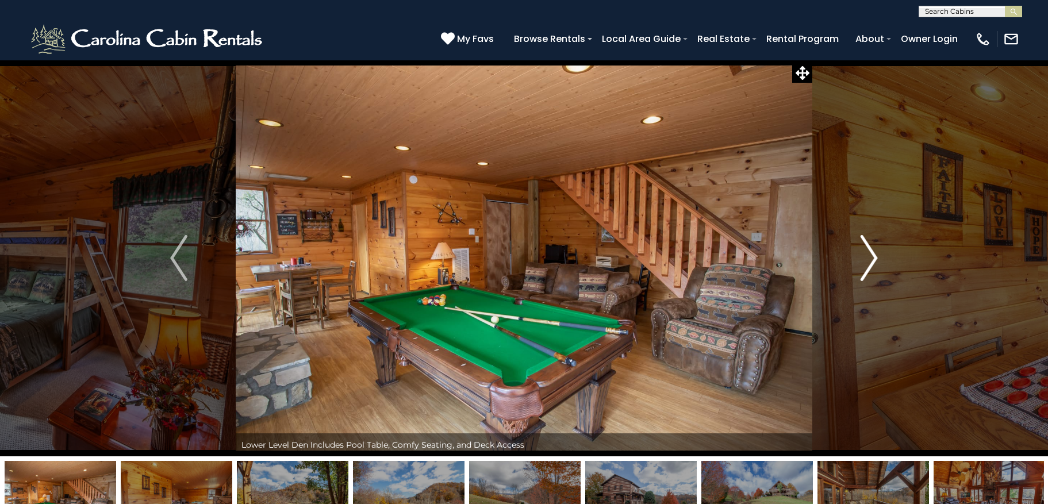
click at [869, 258] on img "Next" at bounding box center [869, 258] width 17 height 46
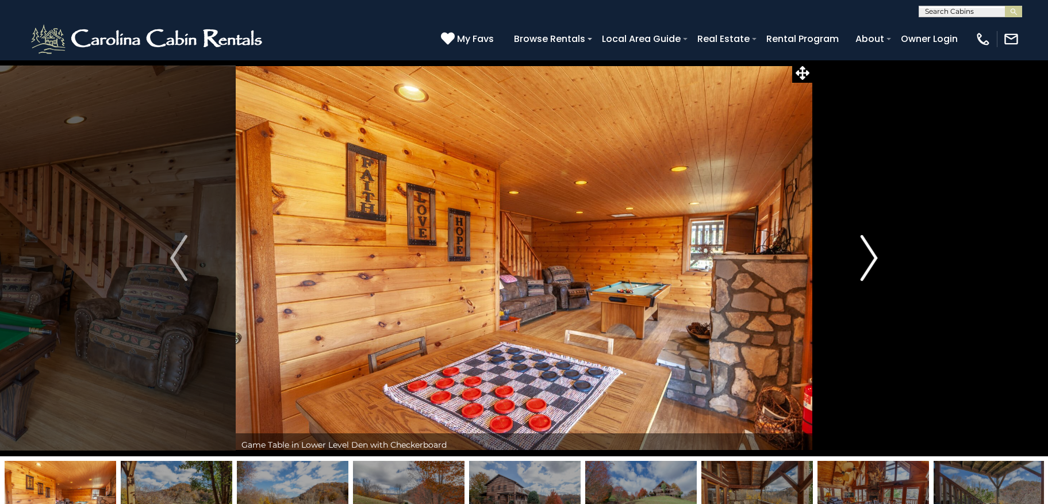
click at [869, 258] on img "Next" at bounding box center [869, 258] width 17 height 46
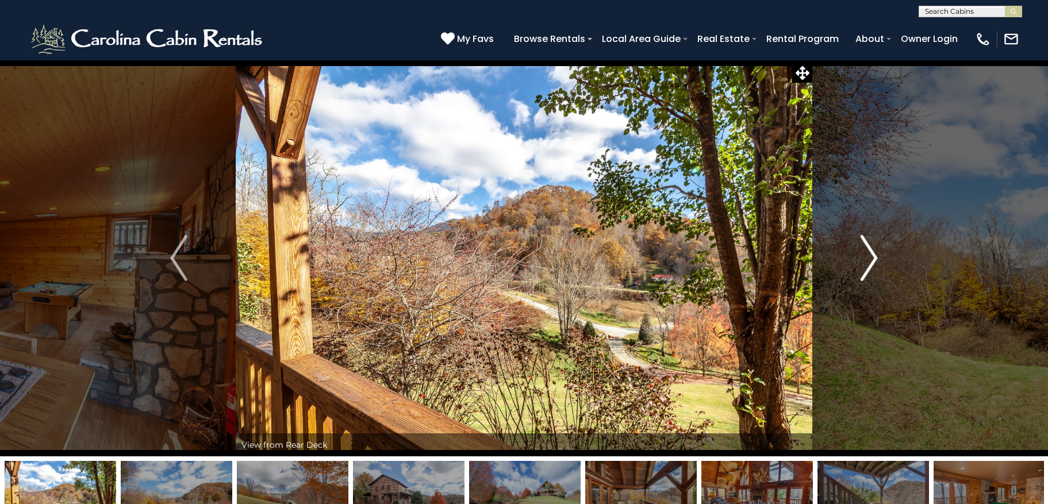
click at [869, 258] on img "Next" at bounding box center [869, 258] width 17 height 46
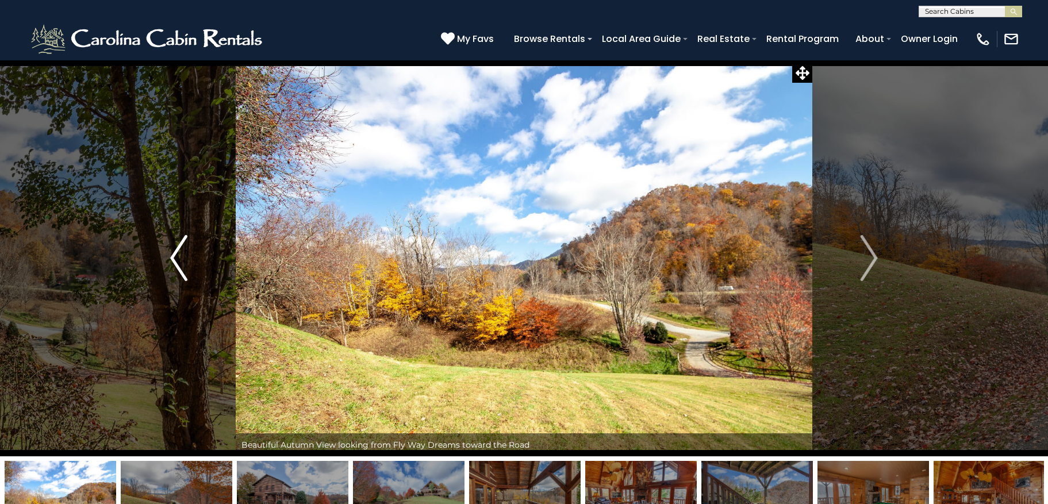
click at [140, 97] on button "Previous" at bounding box center [179, 258] width 114 height 397
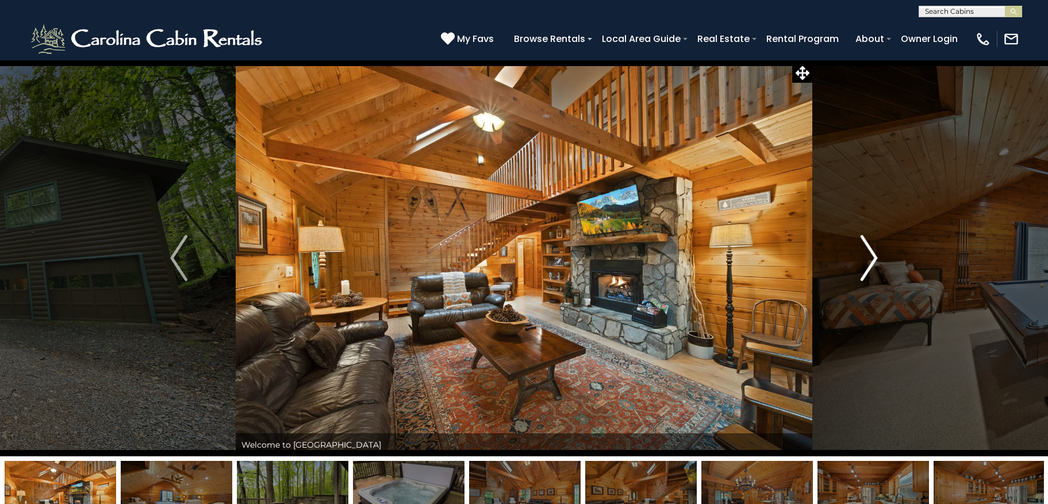
click at [874, 267] on img "Next" at bounding box center [869, 258] width 17 height 46
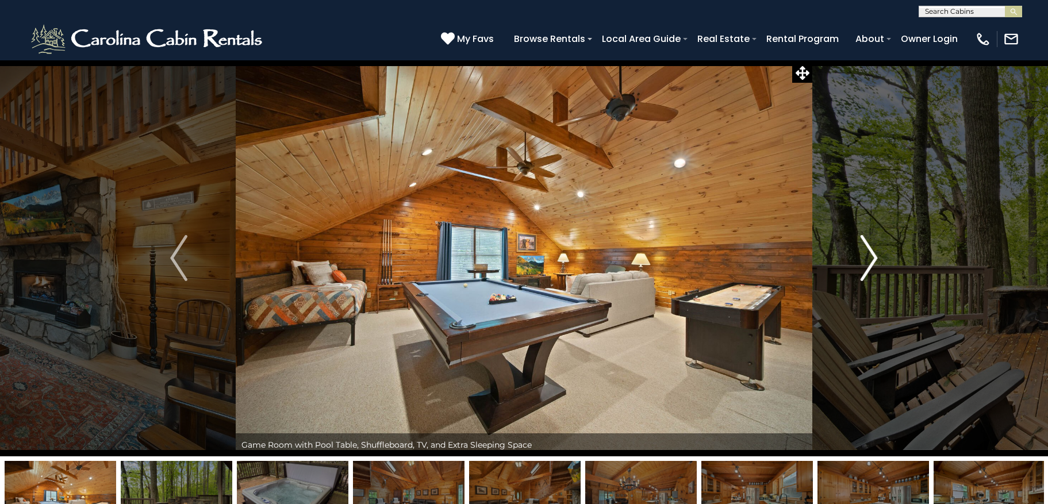
click at [874, 267] on img "Next" at bounding box center [869, 258] width 17 height 46
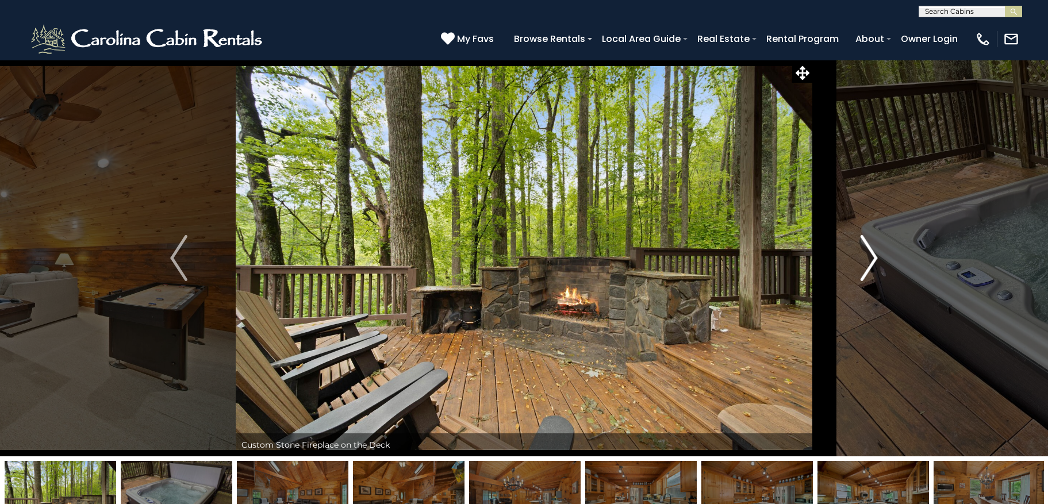
click at [874, 267] on img "Next" at bounding box center [869, 258] width 17 height 46
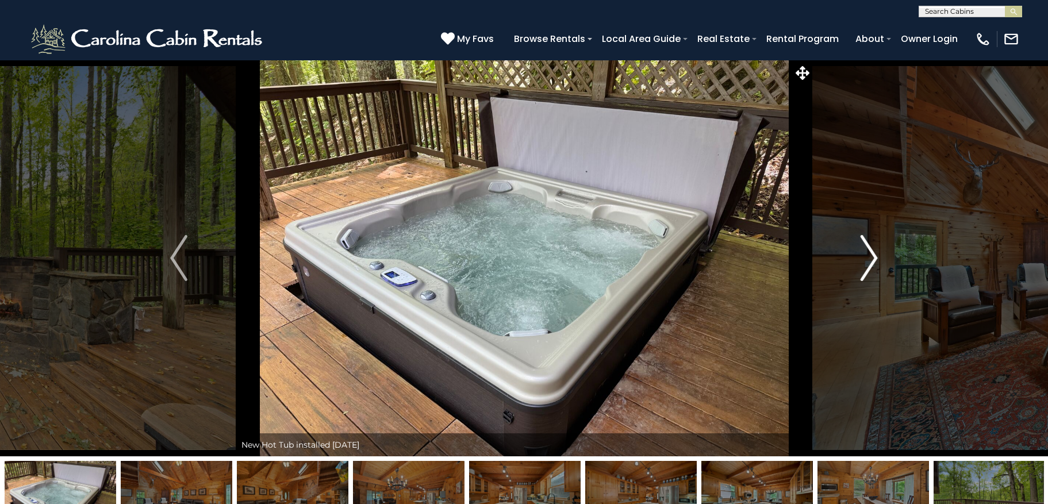
click at [874, 267] on img "Next" at bounding box center [869, 258] width 17 height 46
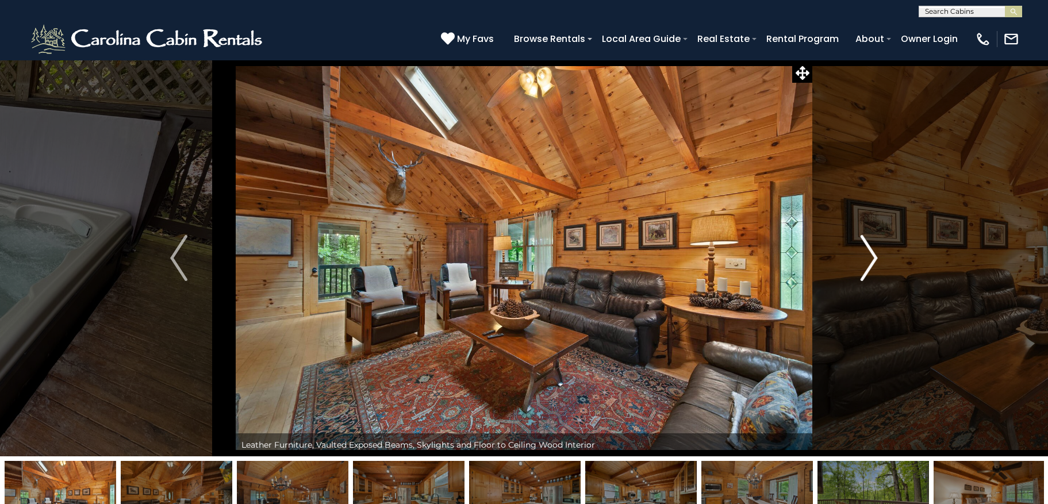
click at [874, 267] on img "Next" at bounding box center [869, 258] width 17 height 46
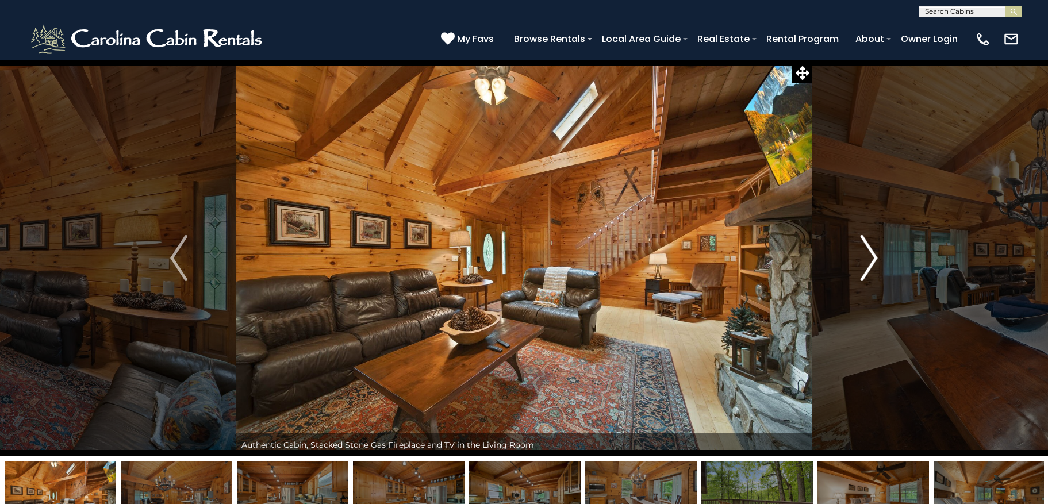
click at [874, 267] on img "Next" at bounding box center [869, 258] width 17 height 46
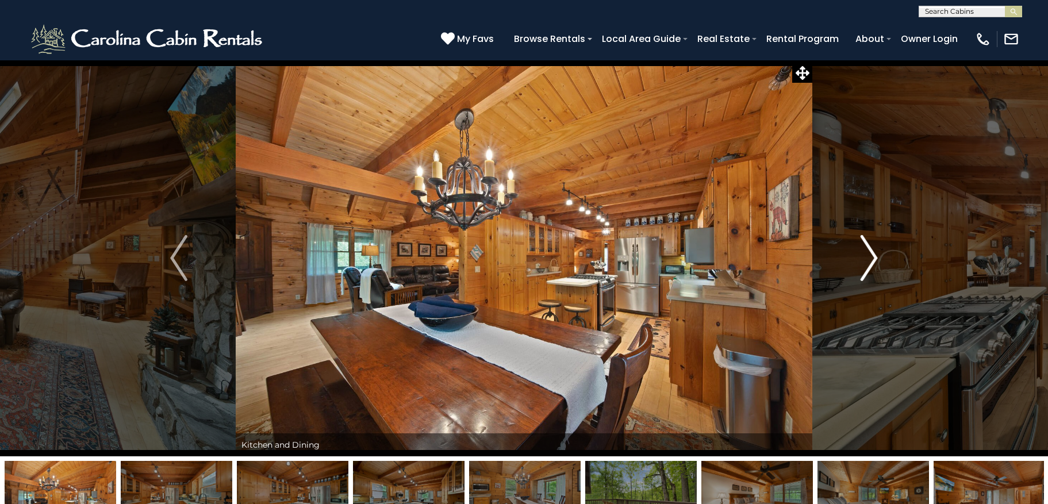
click at [874, 267] on img "Next" at bounding box center [869, 258] width 17 height 46
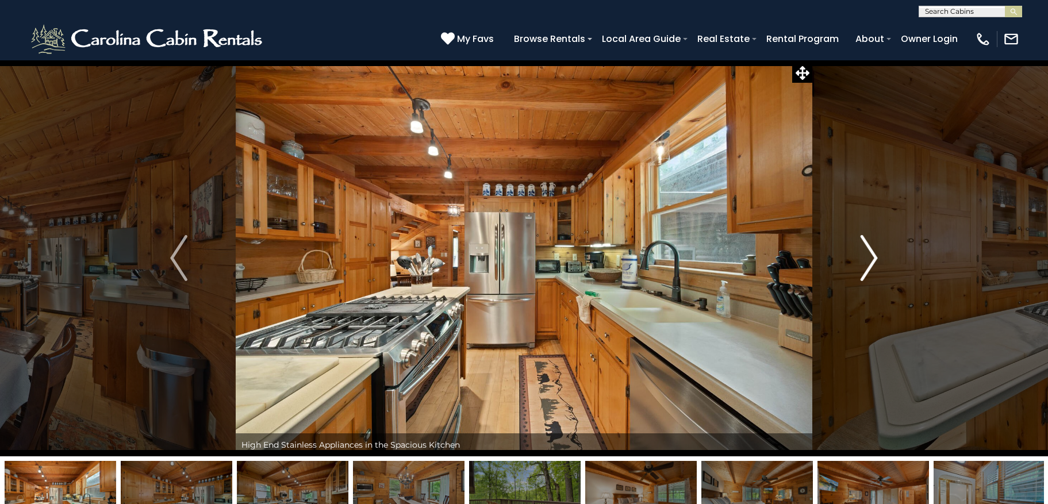
click at [874, 267] on img "Next" at bounding box center [869, 258] width 17 height 46
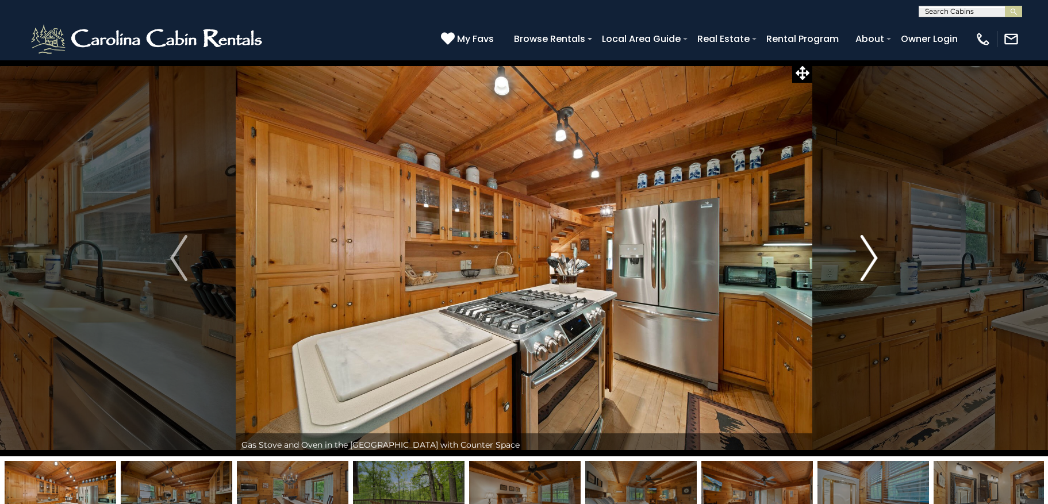
click at [874, 267] on img "Next" at bounding box center [869, 258] width 17 height 46
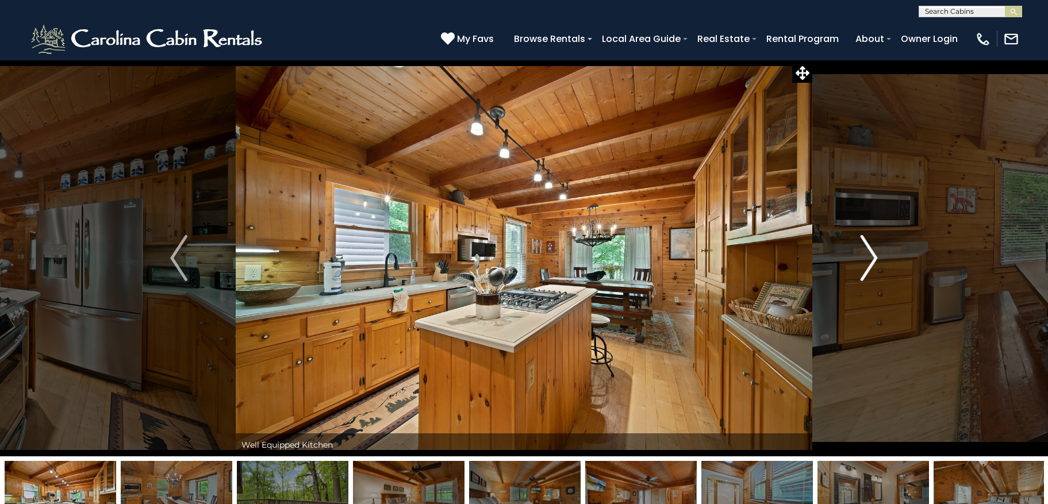
click at [874, 267] on img "Next" at bounding box center [869, 258] width 17 height 46
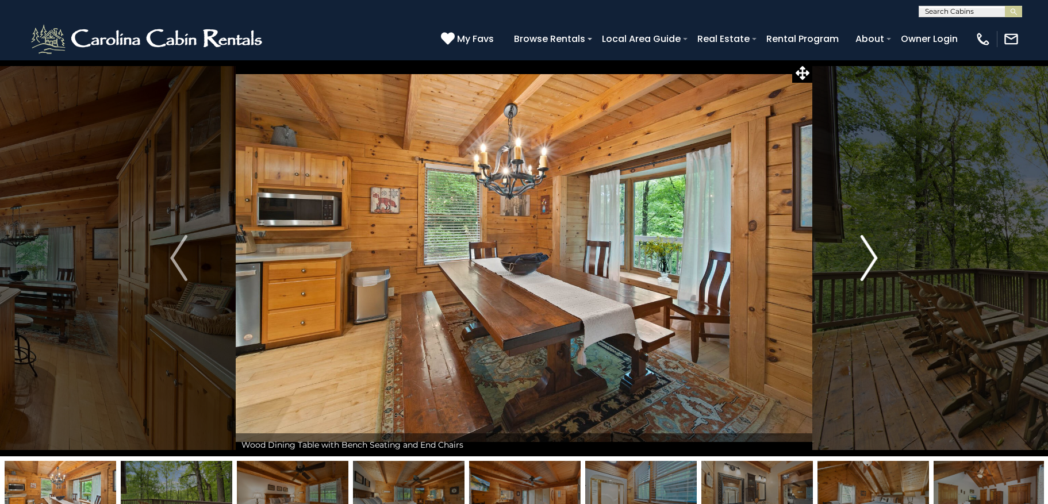
click at [874, 267] on img "Next" at bounding box center [869, 258] width 17 height 46
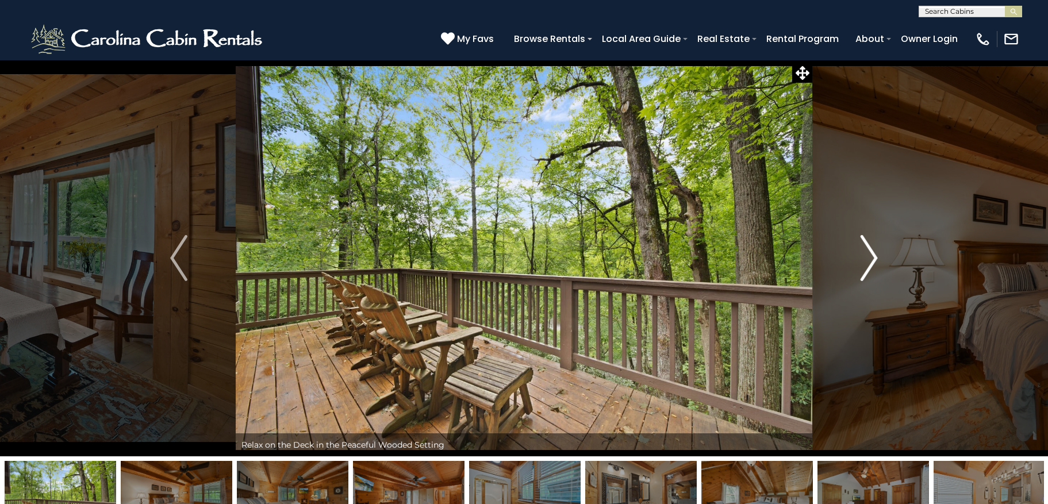
click at [874, 267] on img "Next" at bounding box center [869, 258] width 17 height 46
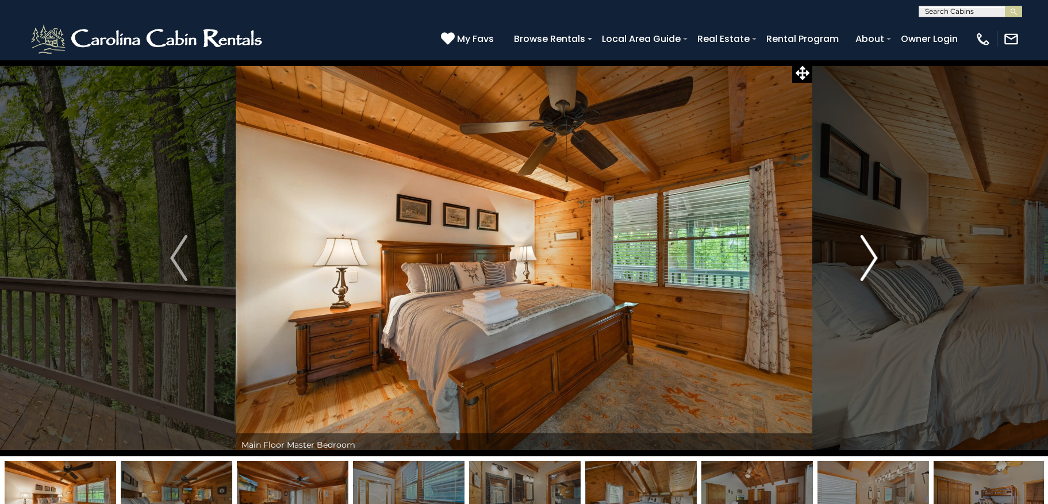
click at [874, 267] on img "Next" at bounding box center [869, 258] width 17 height 46
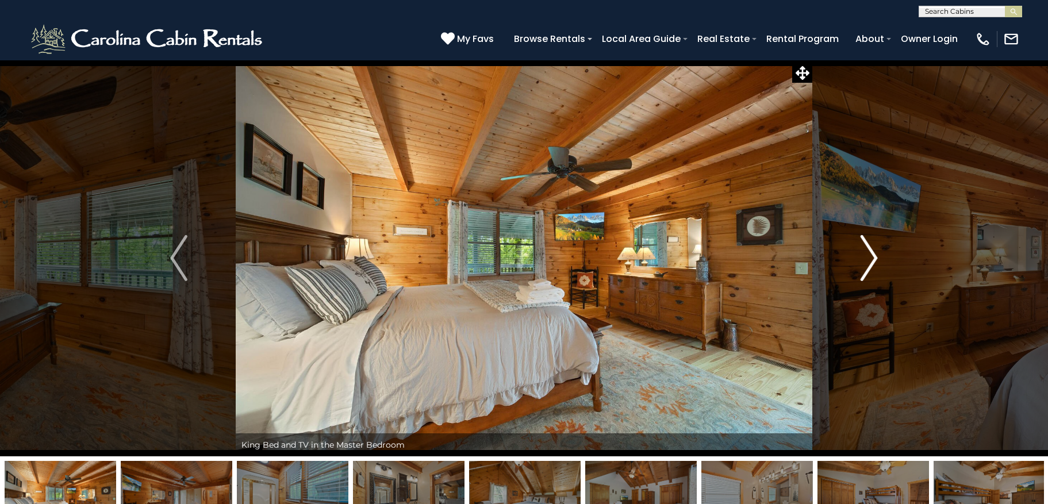
click at [870, 264] on img "Next" at bounding box center [869, 258] width 17 height 46
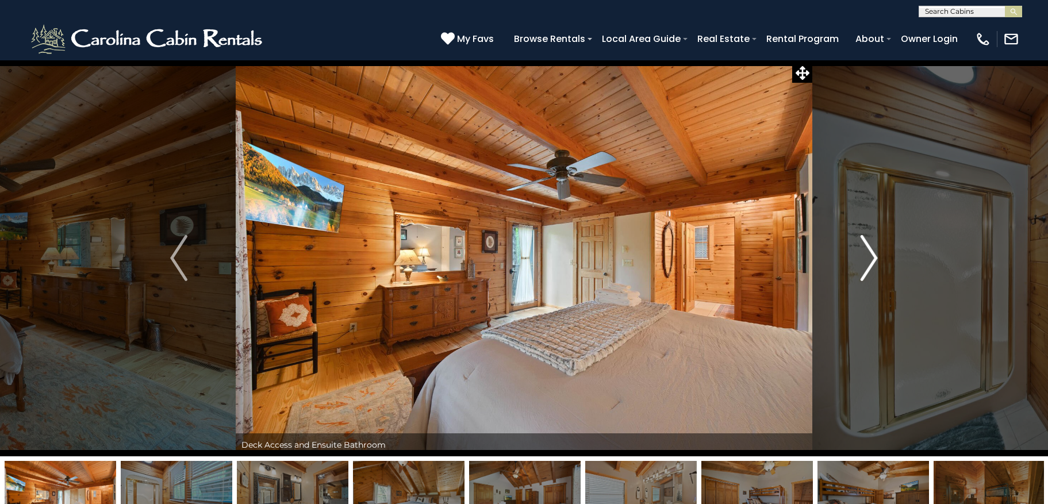
click at [865, 254] on img "Next" at bounding box center [869, 258] width 17 height 46
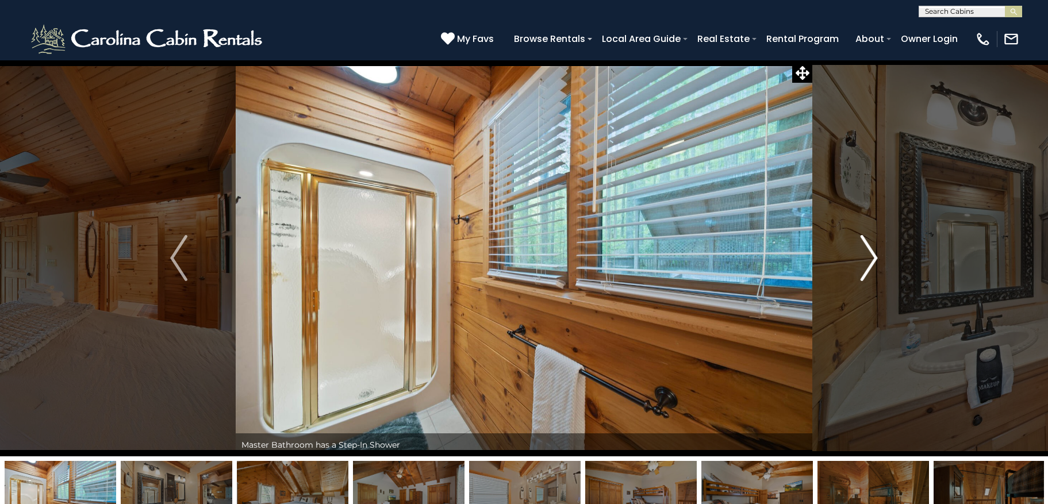
click at [865, 254] on img "Next" at bounding box center [869, 258] width 17 height 46
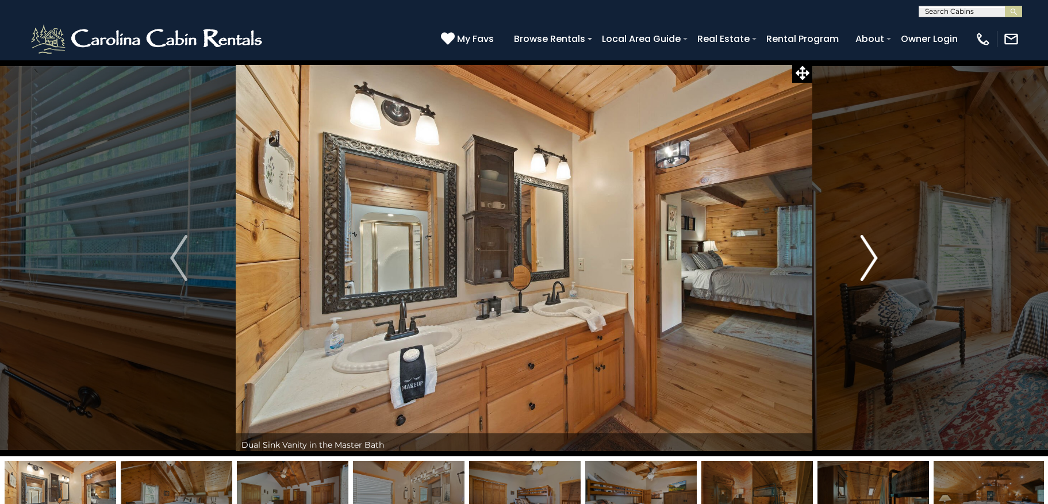
click at [864, 254] on img "Next" at bounding box center [869, 258] width 17 height 46
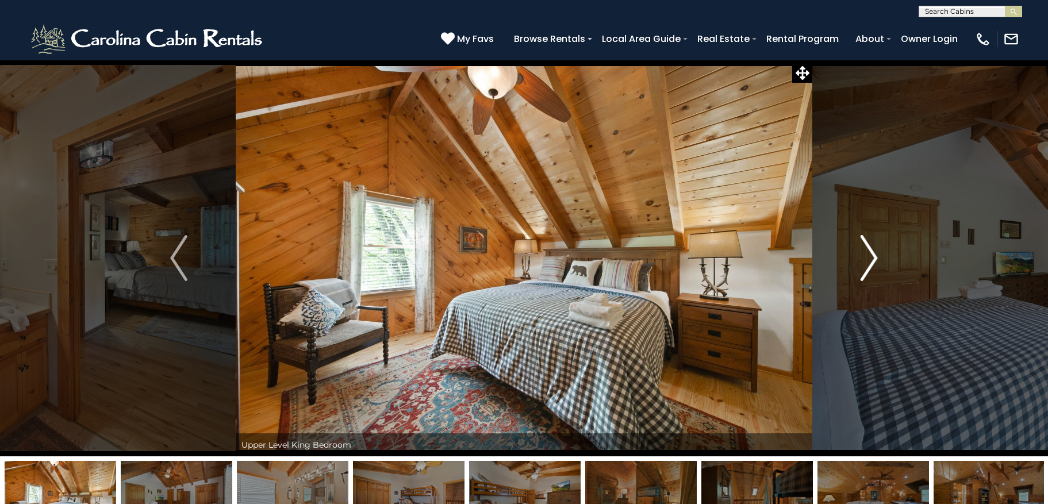
click at [861, 256] on img "Next" at bounding box center [869, 258] width 17 height 46
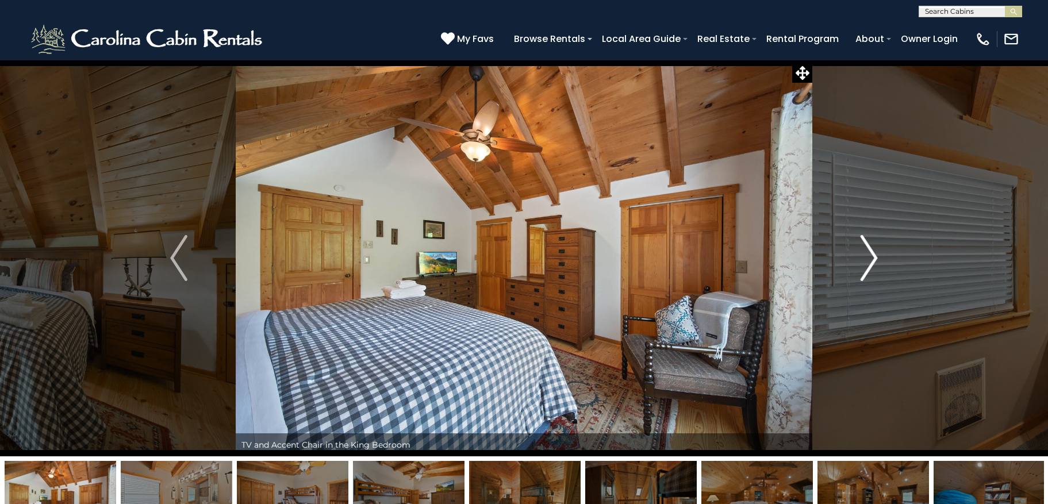
click at [861, 257] on img "Next" at bounding box center [869, 258] width 17 height 46
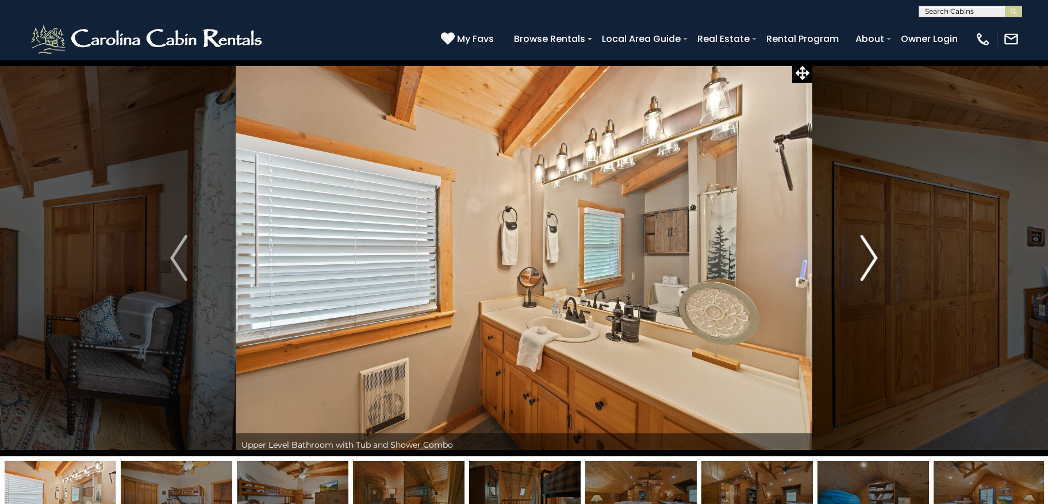
click at [861, 257] on img "Next" at bounding box center [869, 258] width 17 height 46
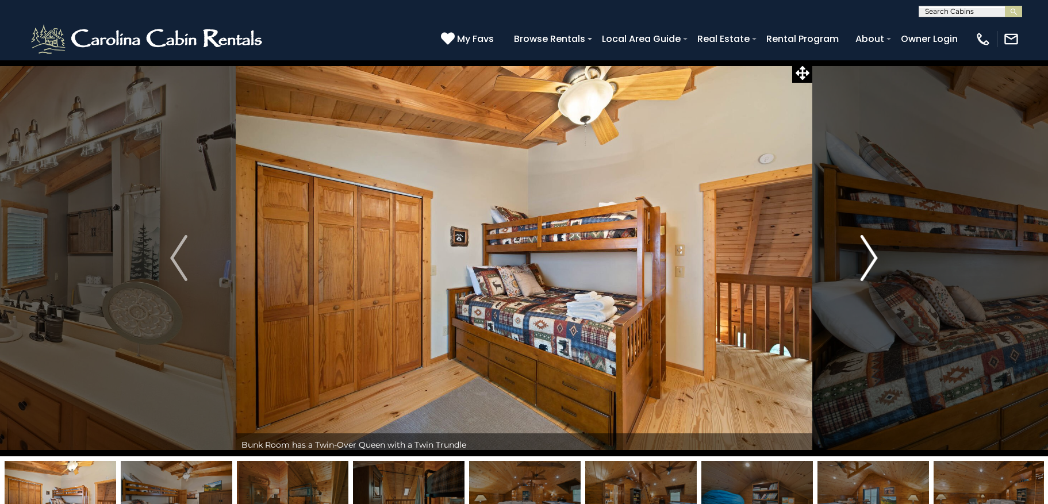
click at [861, 257] on img "Next" at bounding box center [869, 258] width 17 height 46
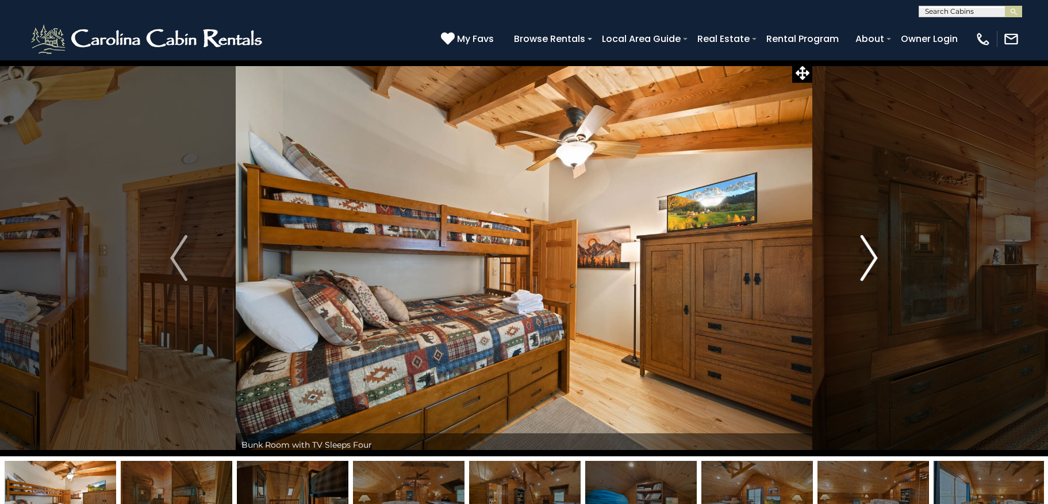
click at [861, 257] on img "Next" at bounding box center [869, 258] width 17 height 46
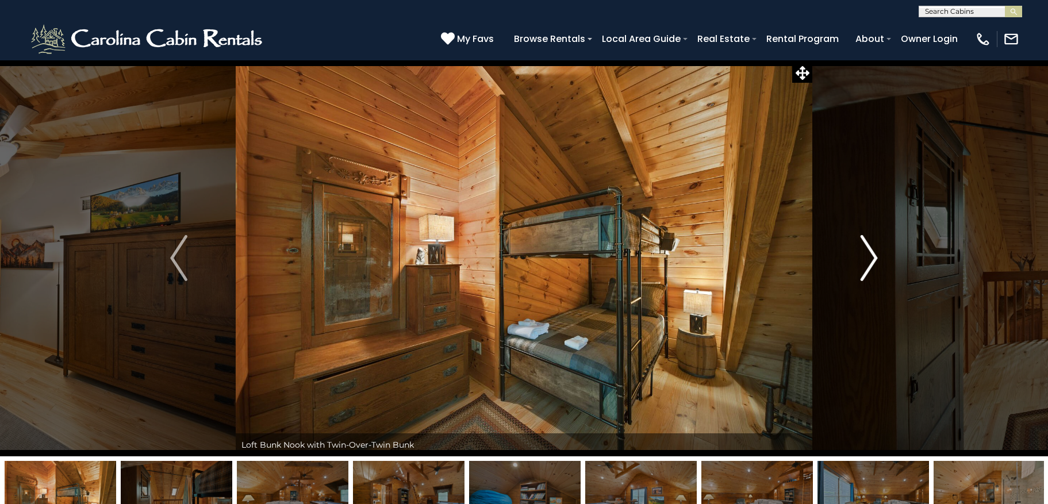
click at [861, 257] on img "Next" at bounding box center [869, 258] width 17 height 46
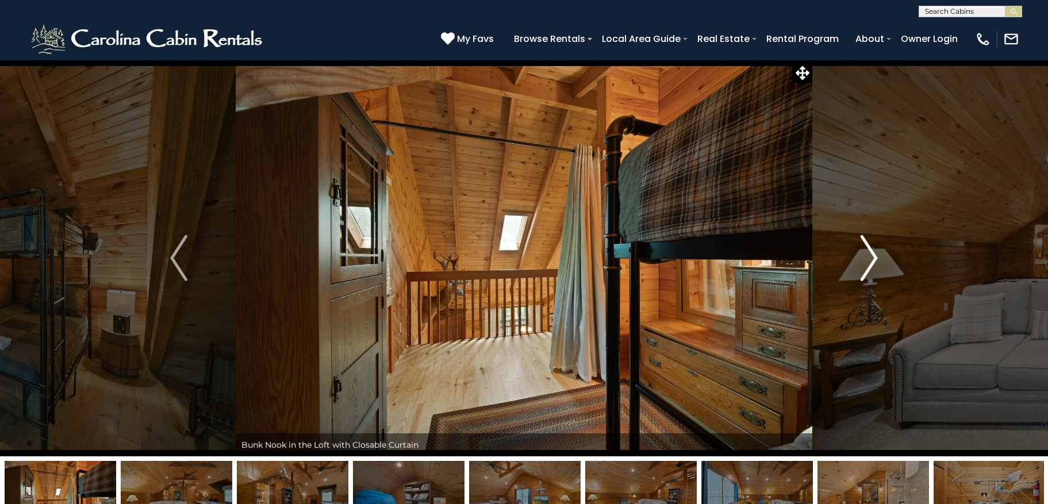
click at [861, 257] on img "Next" at bounding box center [869, 258] width 17 height 46
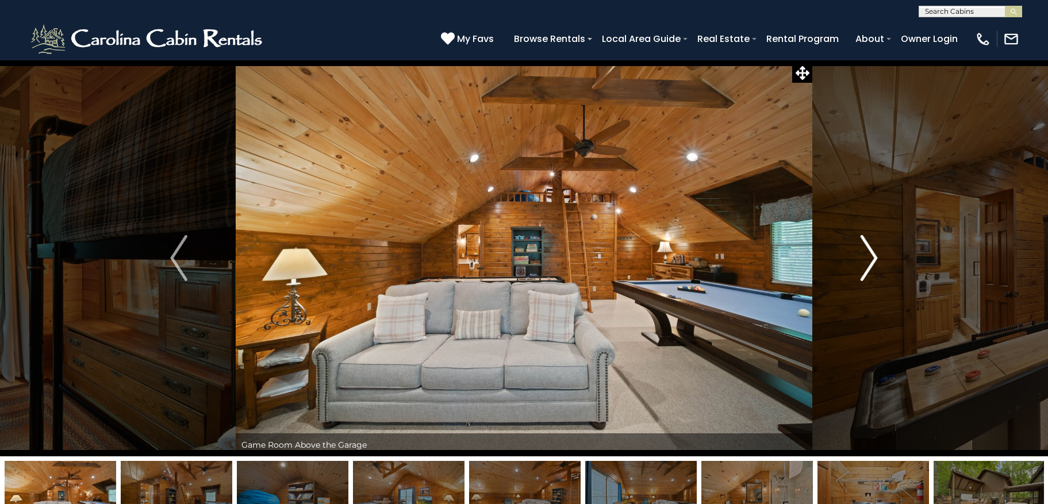
click at [861, 257] on img "Next" at bounding box center [869, 258] width 17 height 46
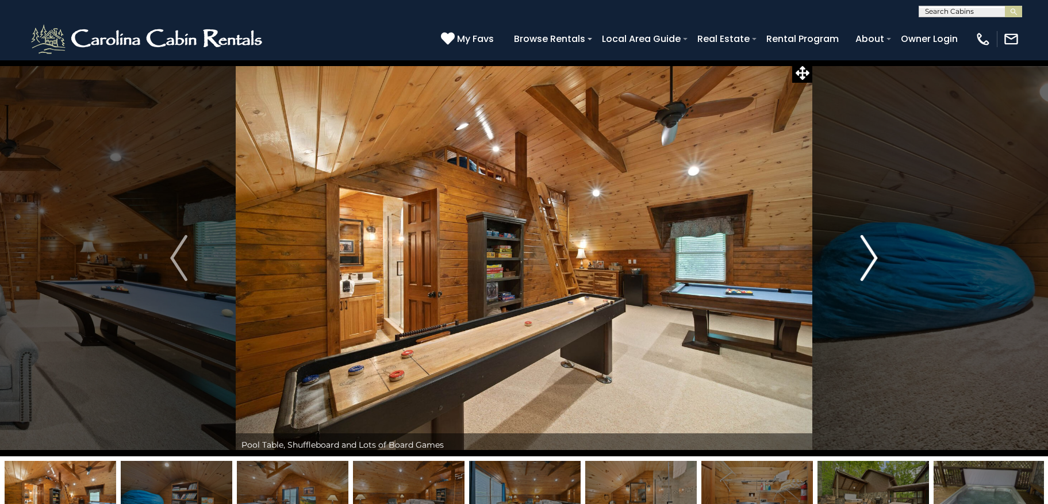
click at [861, 257] on img "Next" at bounding box center [869, 258] width 17 height 46
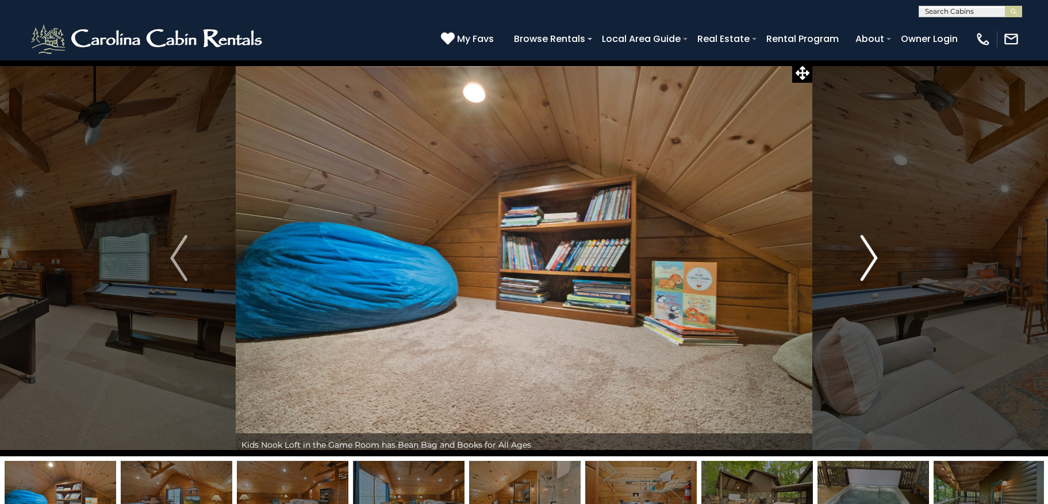
click at [861, 257] on img "Next" at bounding box center [869, 258] width 17 height 46
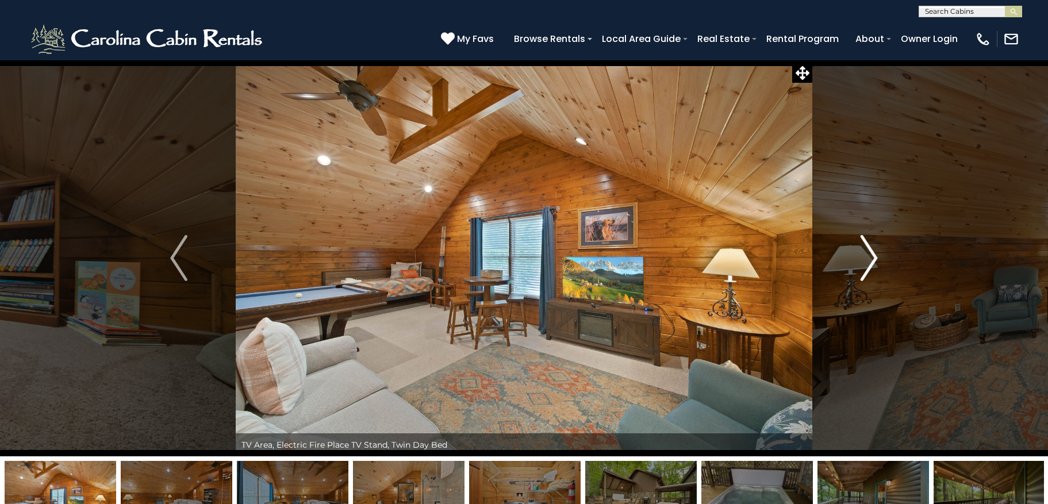
click at [861, 258] on img "Next" at bounding box center [869, 258] width 17 height 46
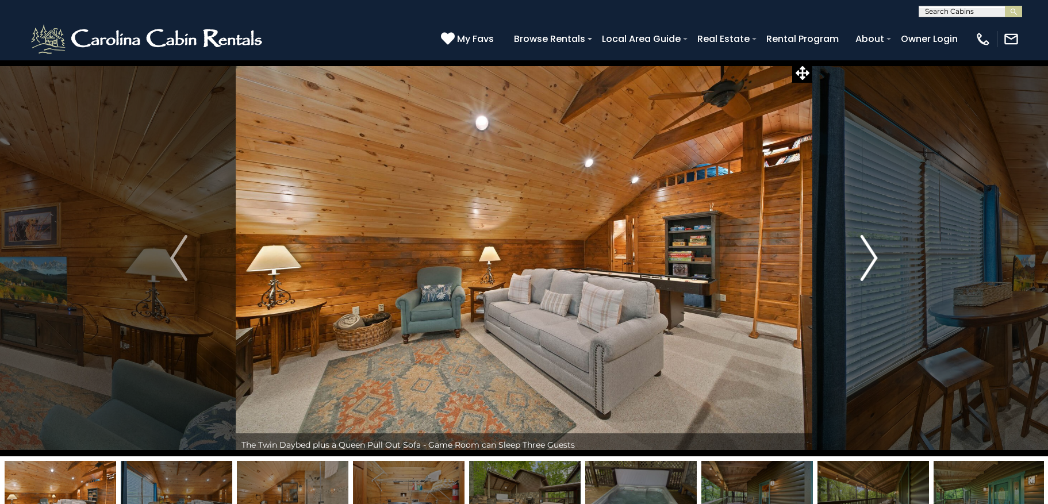
click at [861, 258] on img "Next" at bounding box center [869, 258] width 17 height 46
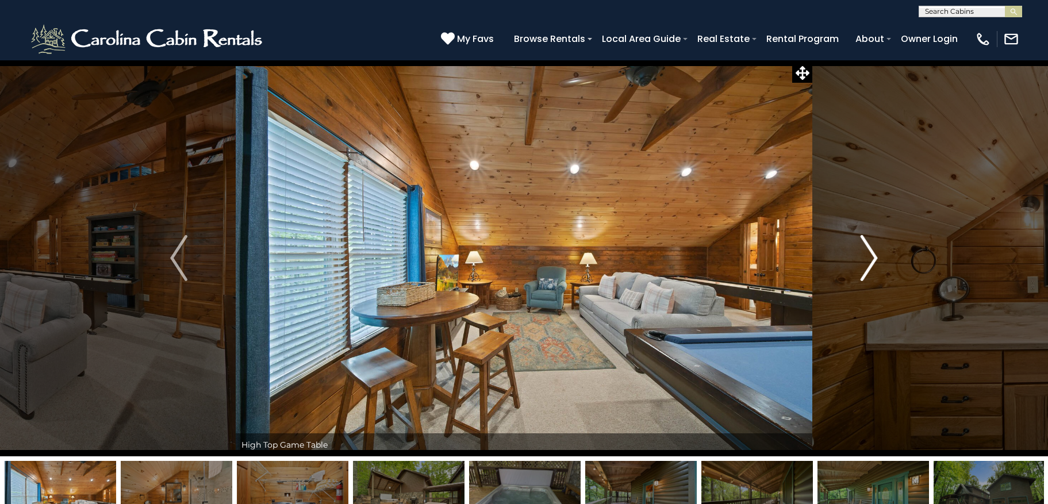
click at [861, 258] on img "Next" at bounding box center [869, 258] width 17 height 46
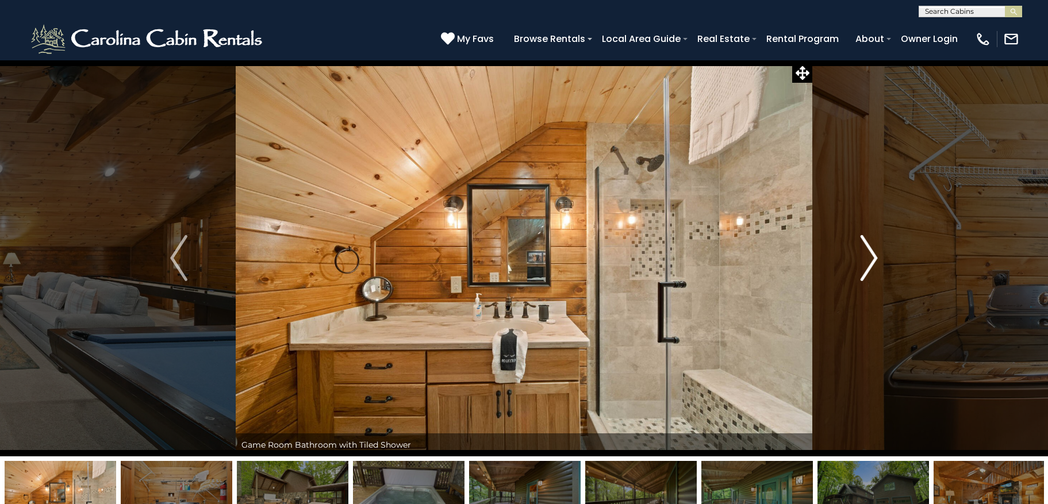
click at [861, 258] on img "Next" at bounding box center [869, 258] width 17 height 46
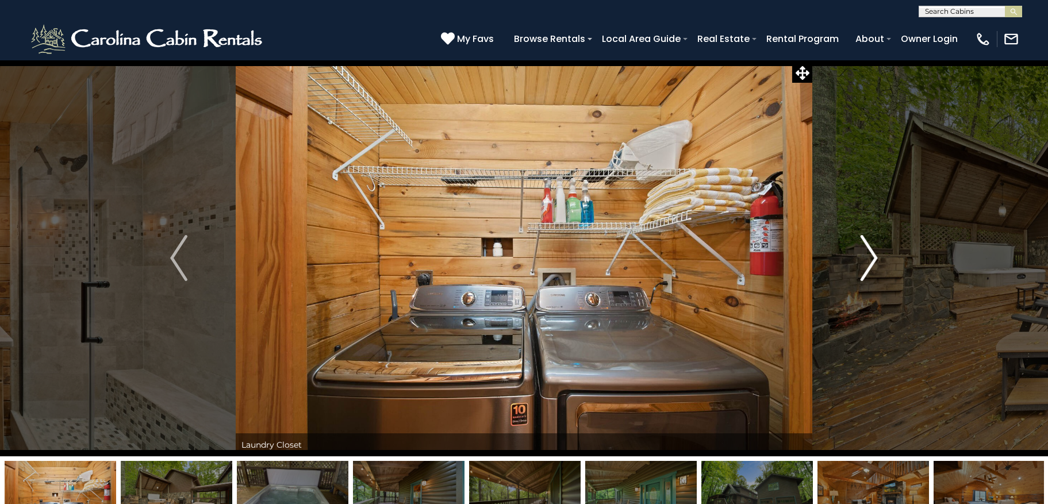
click at [861, 258] on img "Next" at bounding box center [869, 258] width 17 height 46
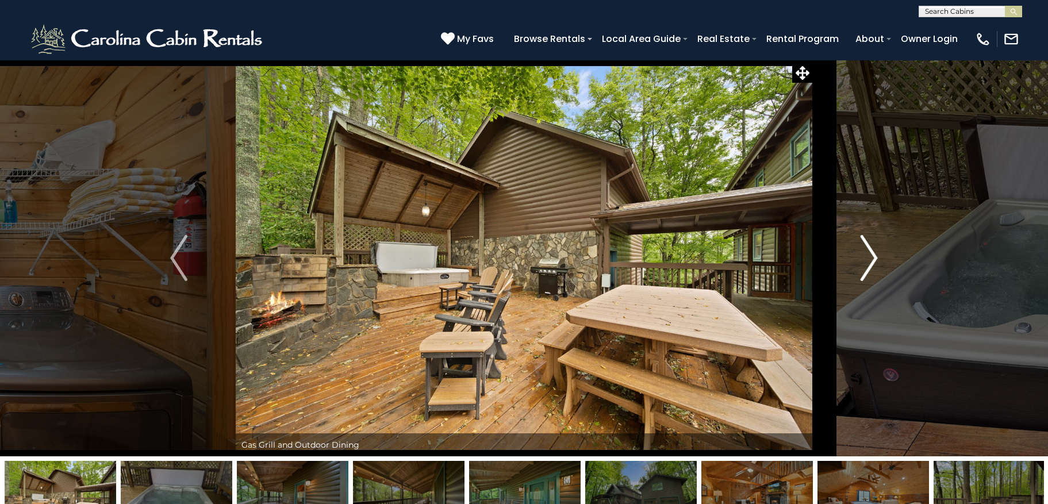
click at [861, 258] on img "Next" at bounding box center [869, 258] width 17 height 46
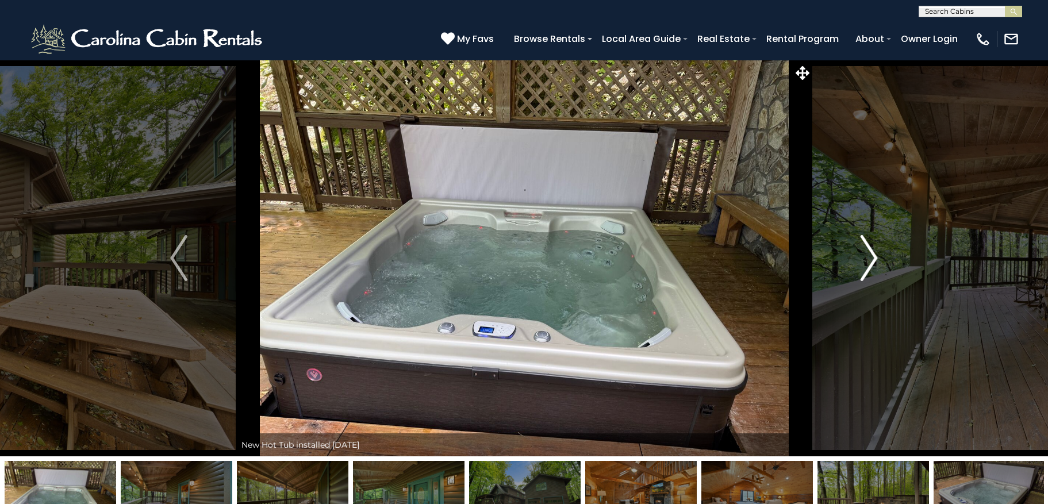
click at [861, 258] on img "Next" at bounding box center [869, 258] width 17 height 46
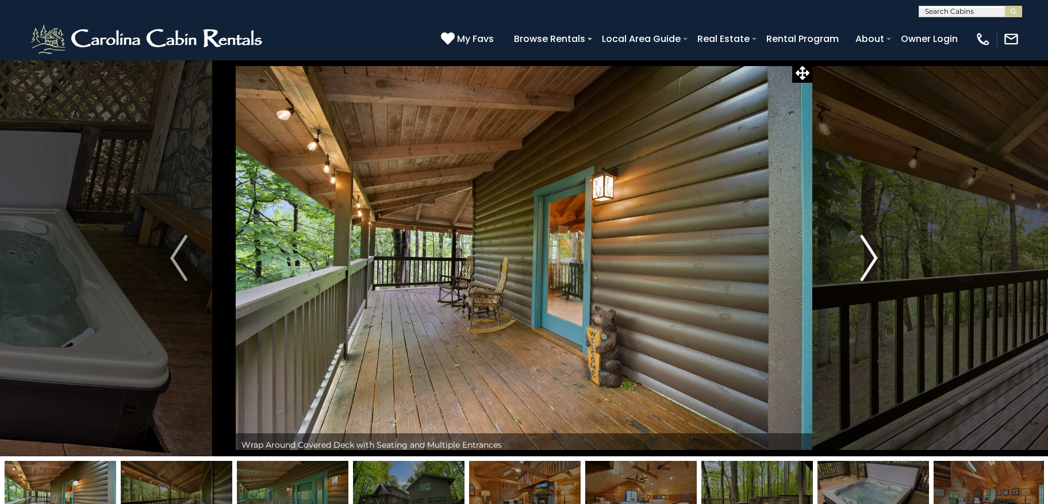
click at [861, 258] on img "Next" at bounding box center [869, 258] width 17 height 46
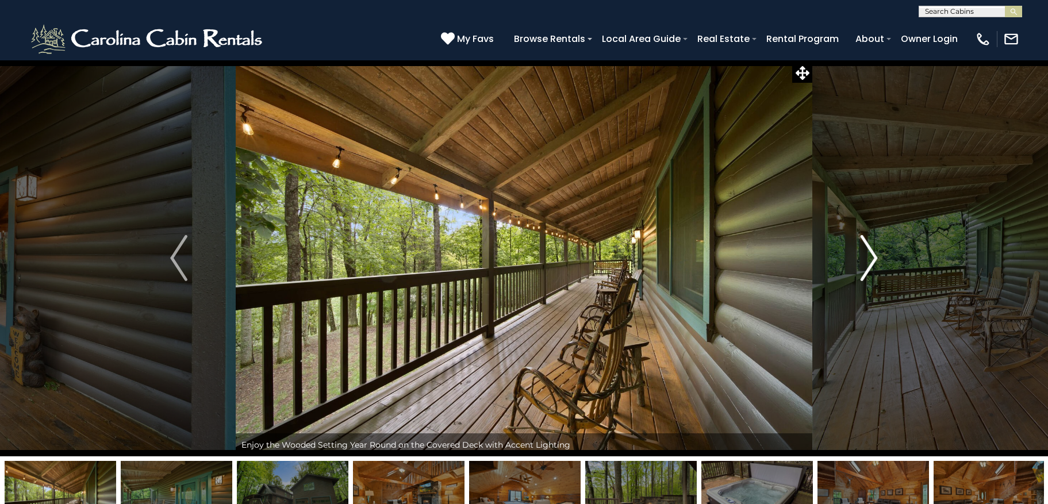
click at [861, 258] on img "Next" at bounding box center [869, 258] width 17 height 46
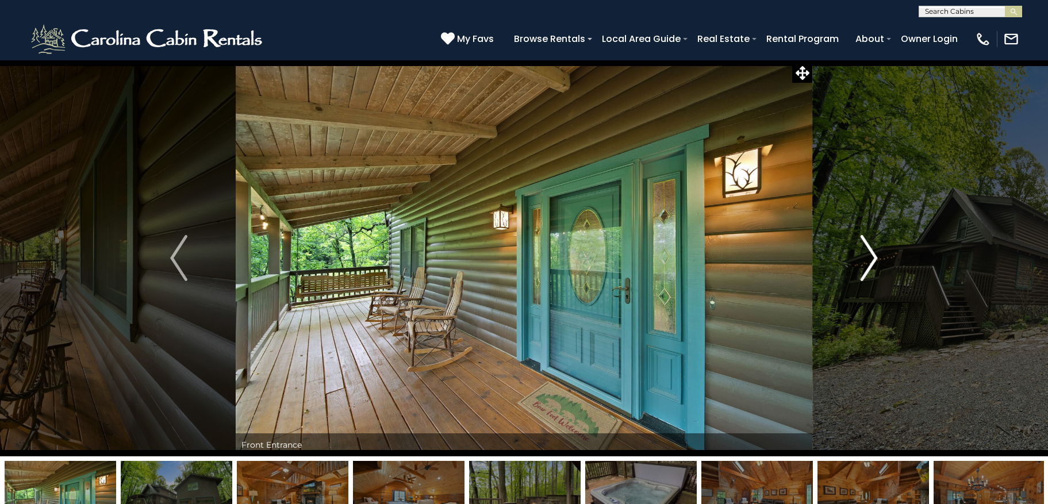
click at [861, 258] on img "Next" at bounding box center [869, 258] width 17 height 46
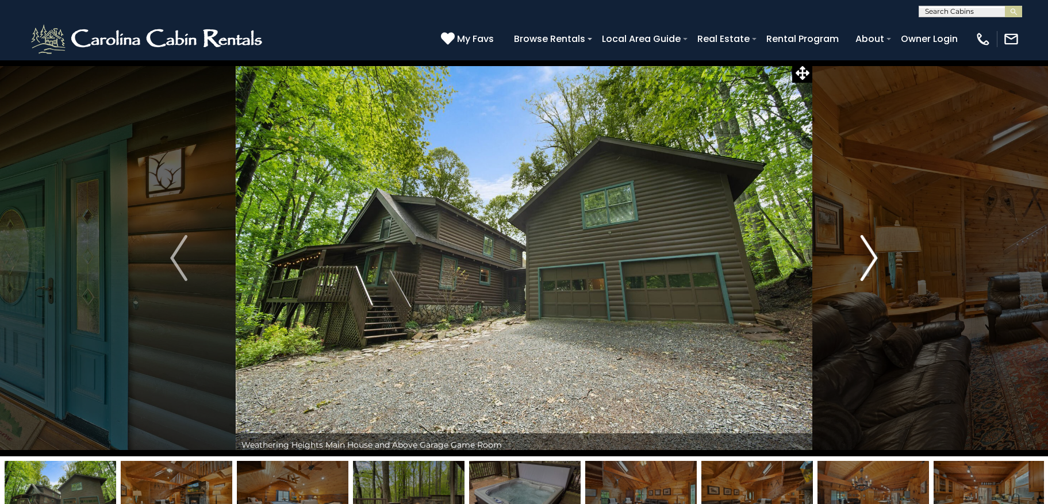
click at [861, 258] on img "Next" at bounding box center [869, 258] width 17 height 46
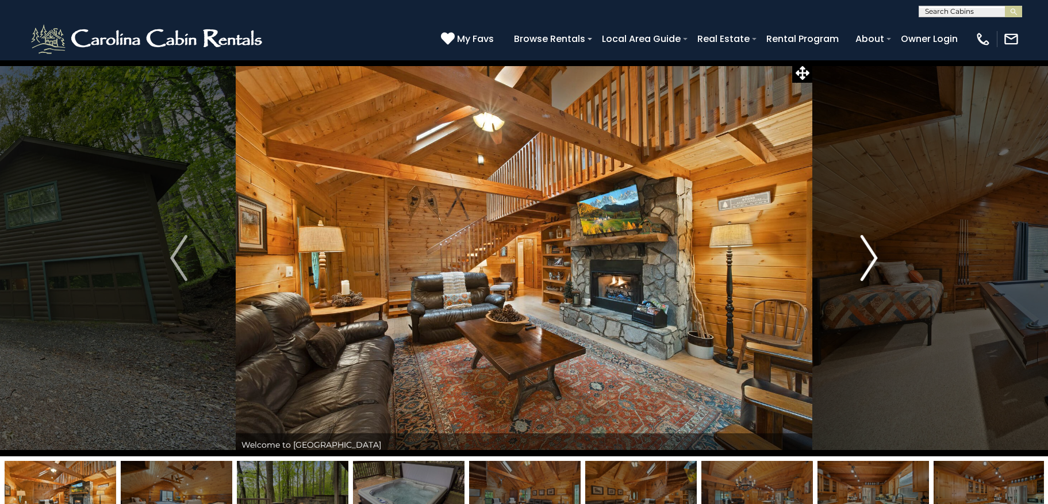
click at [899, 95] on button "Next" at bounding box center [869, 258] width 114 height 397
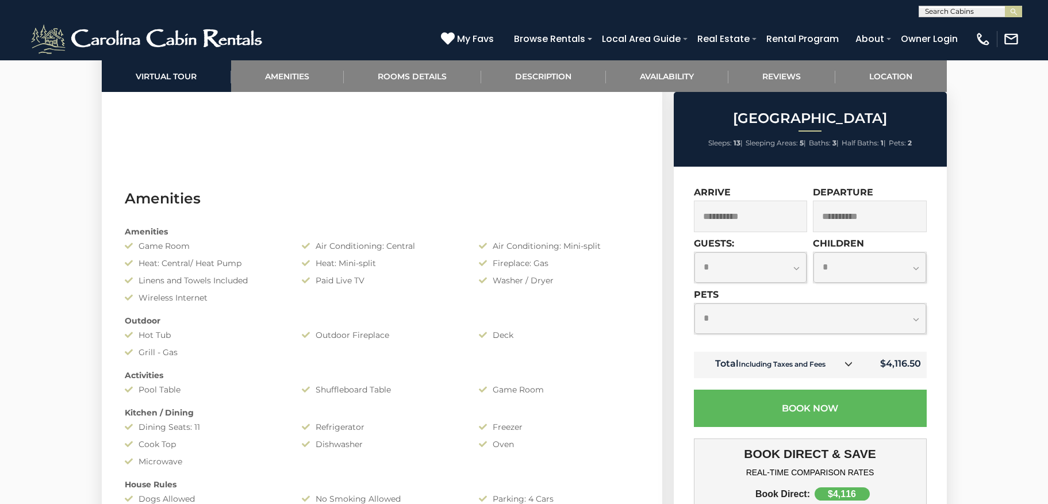
scroll to position [831, 0]
